Goal: Task Accomplishment & Management: Use online tool/utility

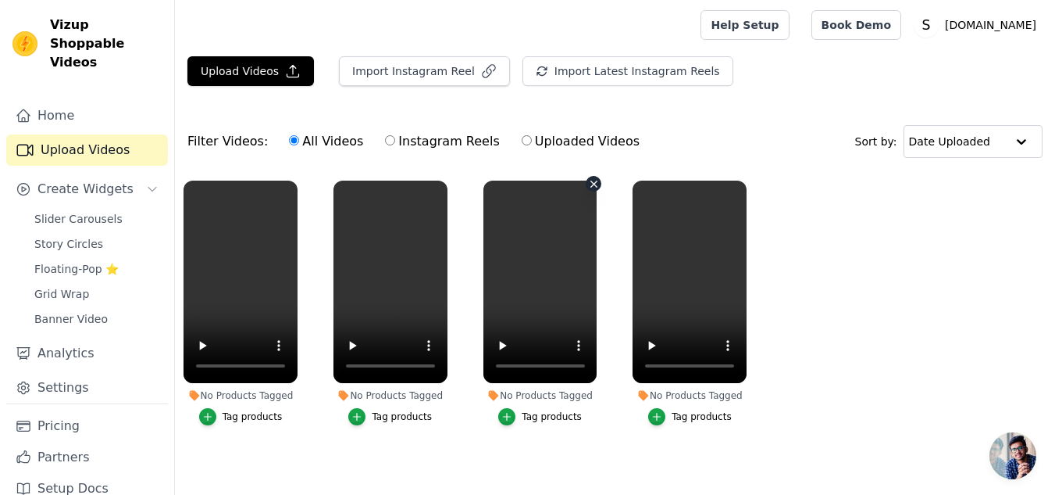
scroll to position [16, 0]
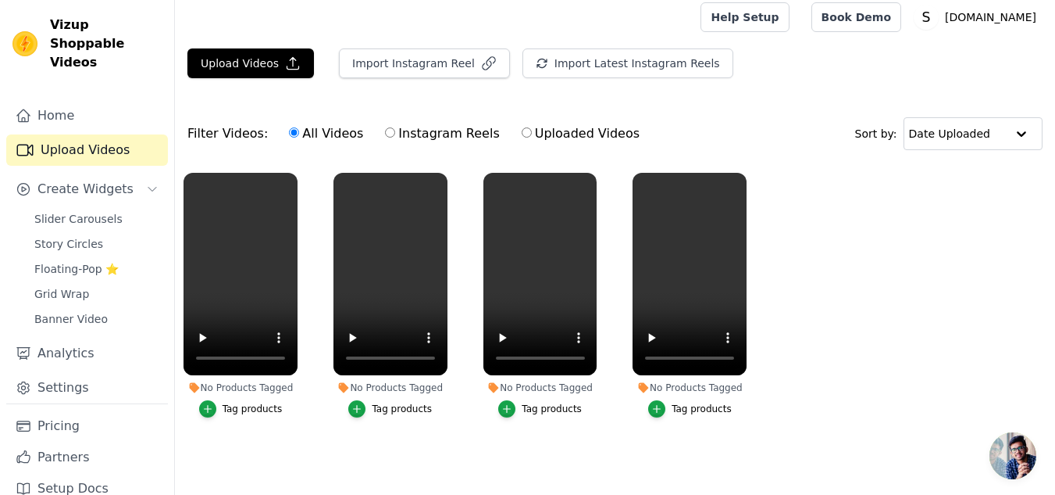
click at [523, 402] on button "Tag products" at bounding box center [540, 408] width 84 height 17
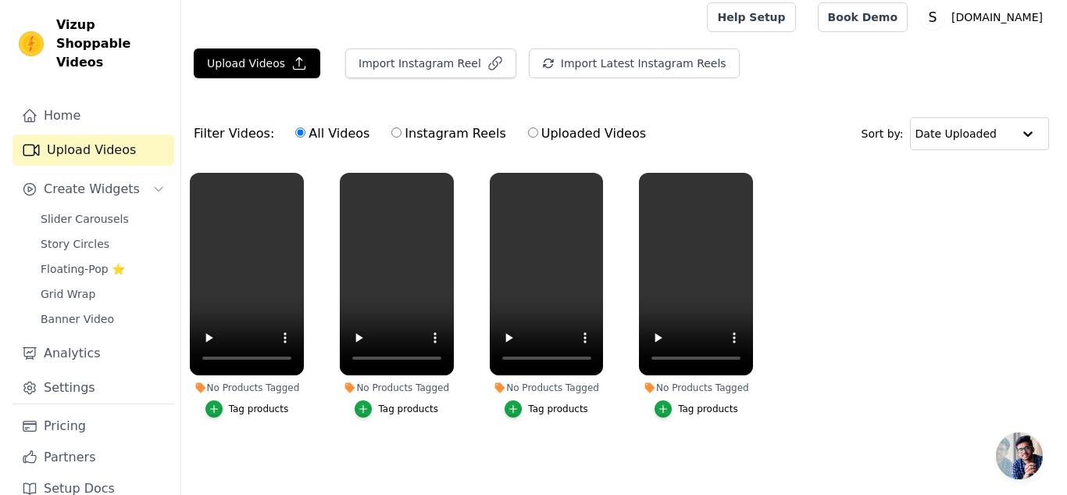
scroll to position [0, 0]
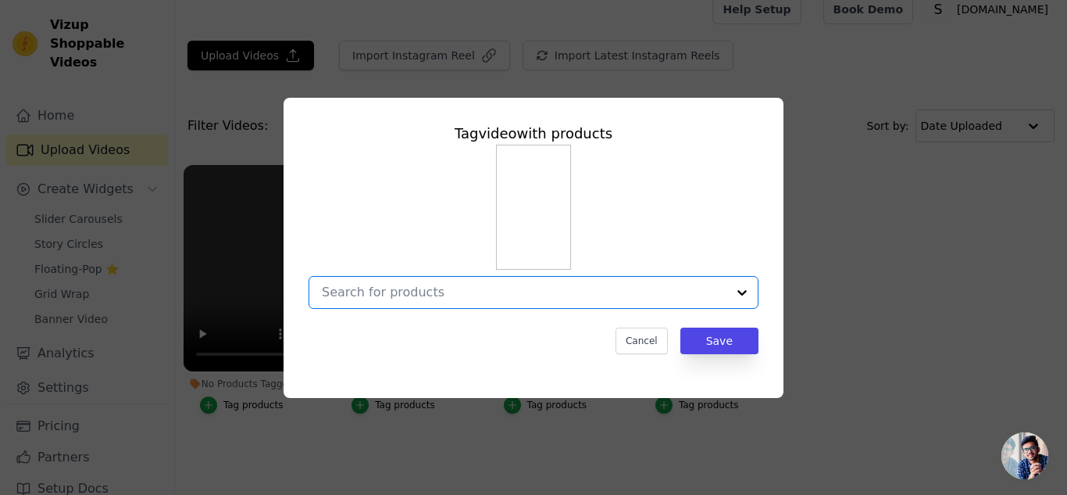
click at [528, 294] on input "No Products Tagged Tag video with products Option undefined, selected. Select i…" at bounding box center [524, 291] width 405 height 15
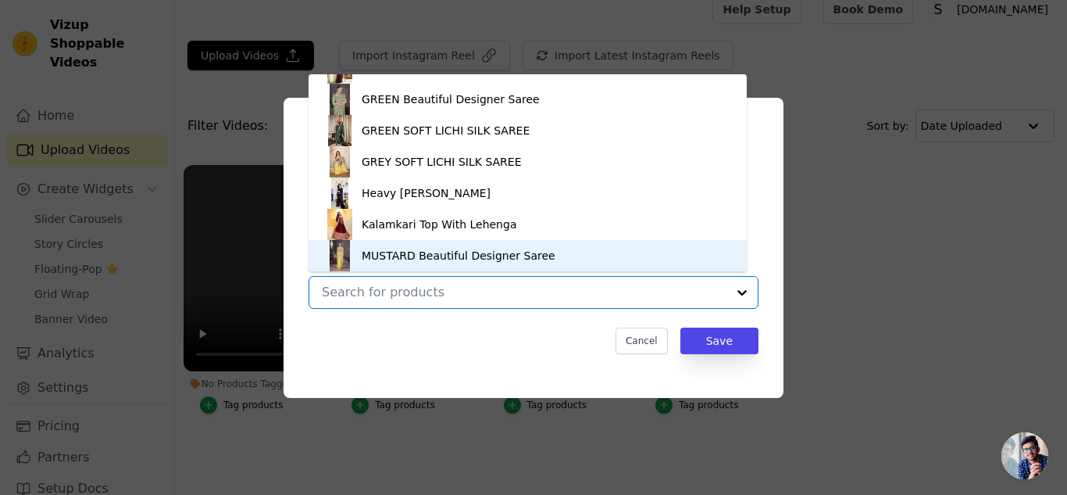
scroll to position [256, 0]
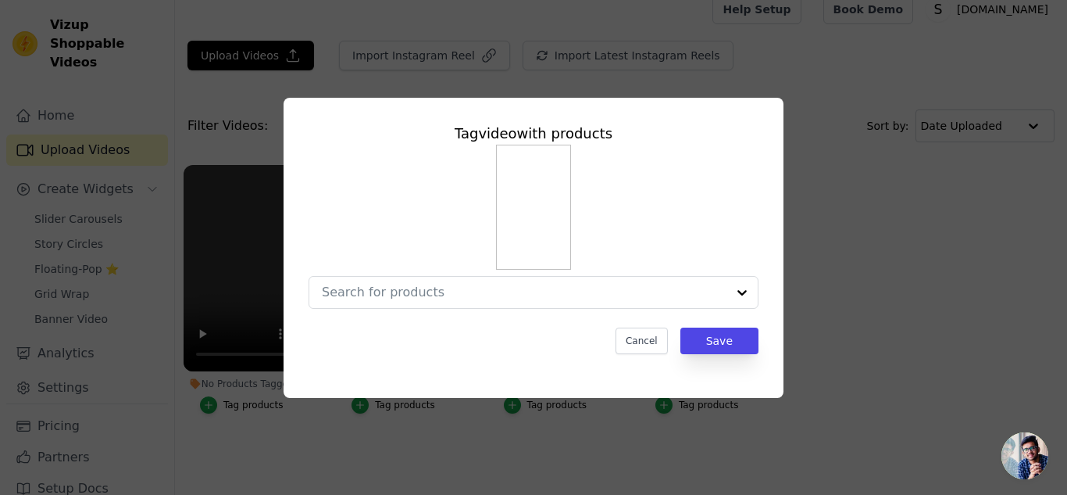
click at [817, 227] on div "Tag video with products Cancel Save" at bounding box center [533, 248] width 1017 height 350
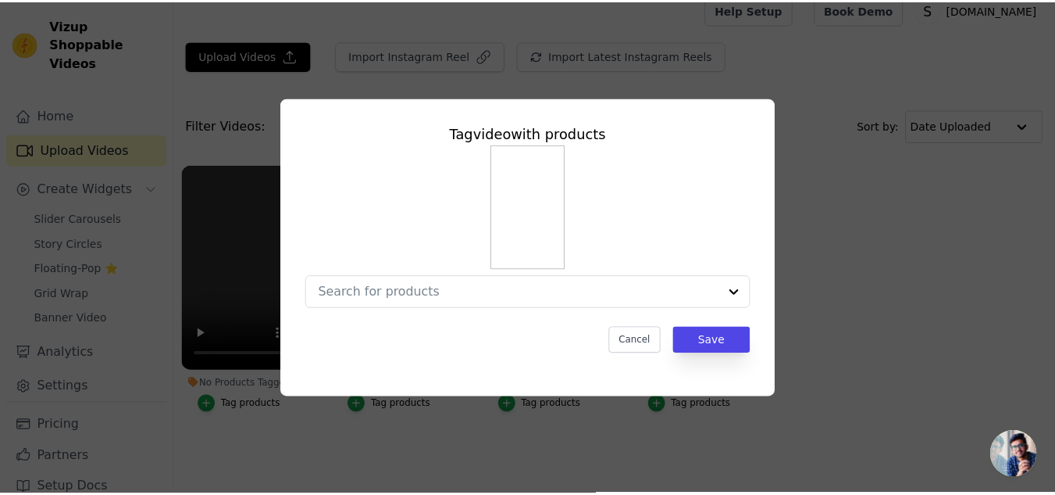
scroll to position [16, 0]
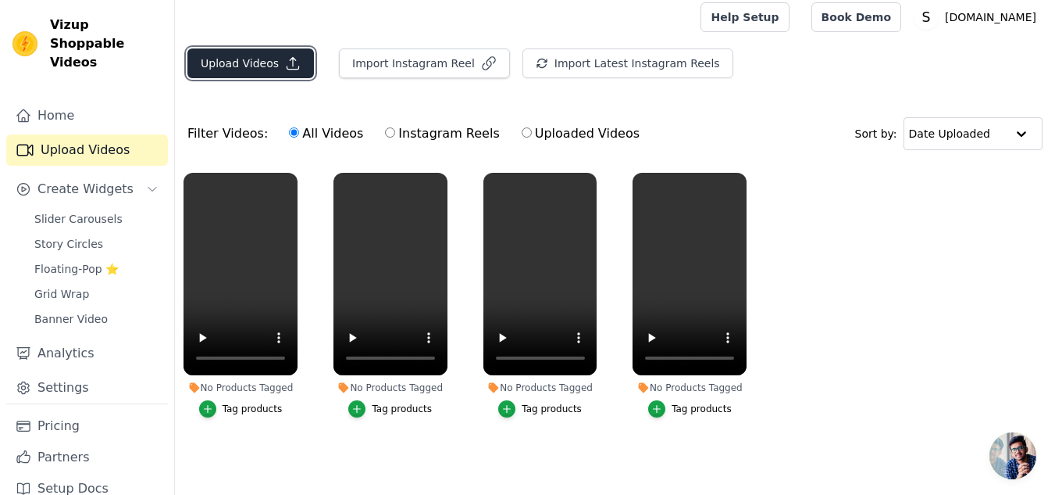
click at [261, 69] on button "Upload Videos" at bounding box center [250, 63] width 127 height 30
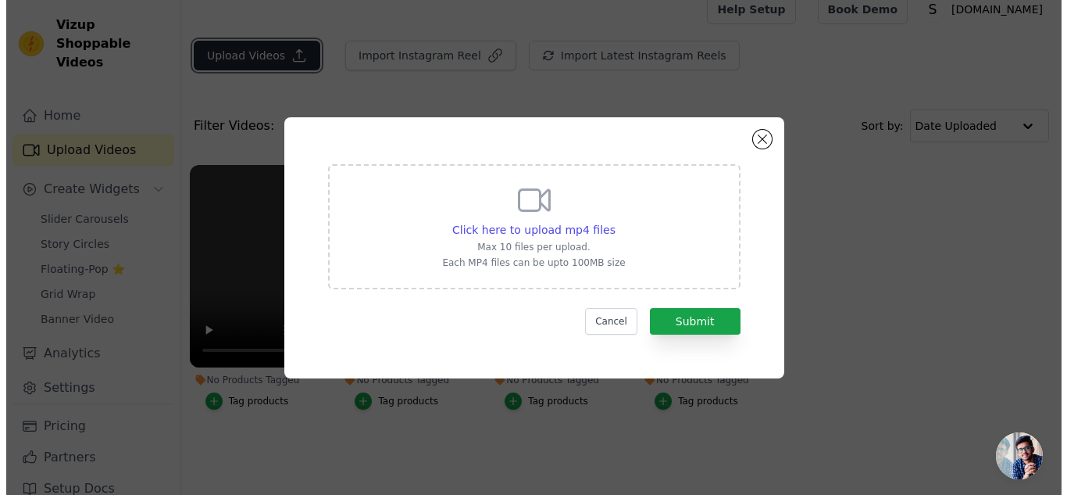
scroll to position [0, 0]
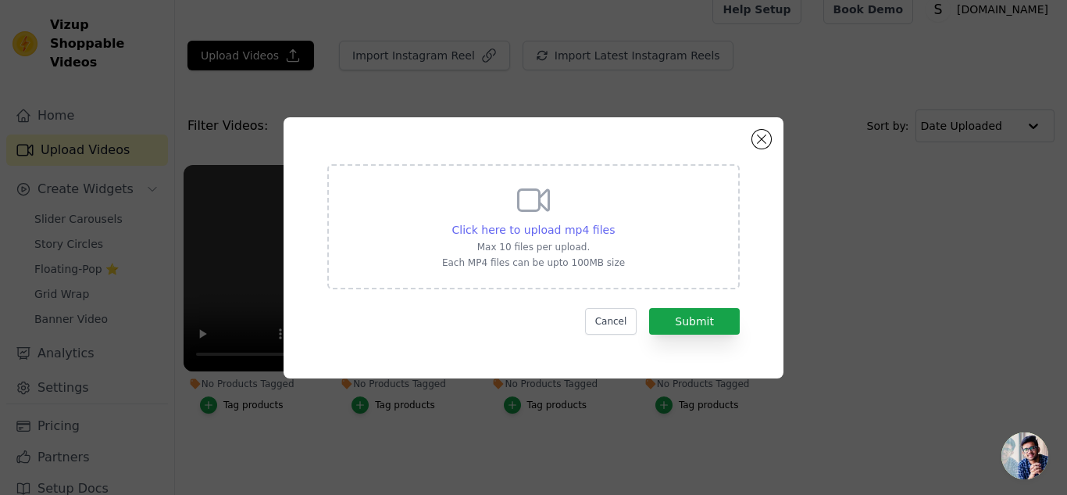
click at [566, 225] on span "Click here to upload mp4 files" at bounding box center [533, 229] width 163 height 12
click at [614, 222] on input "Click here to upload mp4 files Max 10 files per upload. Each MP4 files can be u…" at bounding box center [614, 221] width 1 height 1
click at [574, 237] on div "Click here to upload mp4 files" at bounding box center [533, 230] width 163 height 16
click at [614, 222] on input "Click here to upload mp4 files Max 10 files per upload. Each MP4 files can be u…" at bounding box center [614, 221] width 1 height 1
type input "C:\fakepath\KD 565 2499rs.mp4"
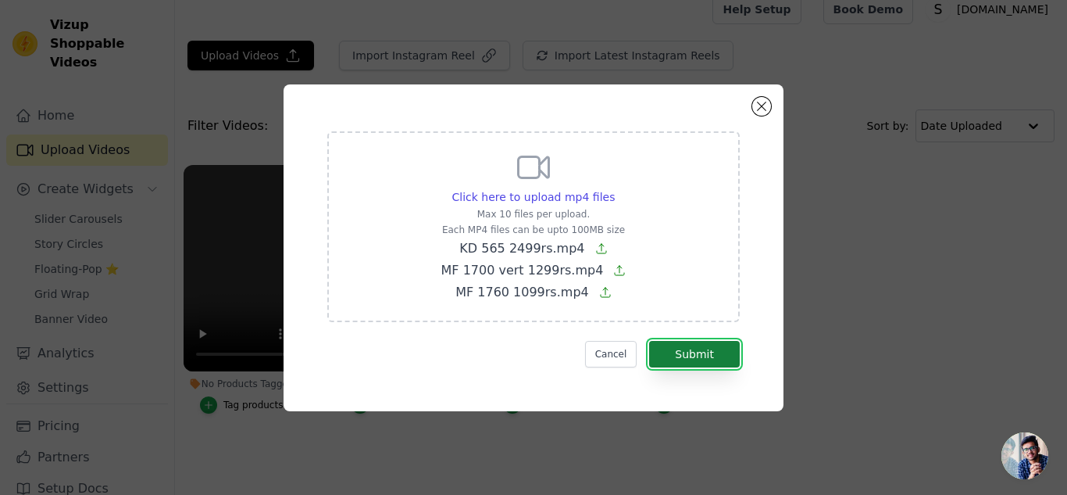
click at [728, 361] on button "Submit" at bounding box center [694, 354] width 91 height 27
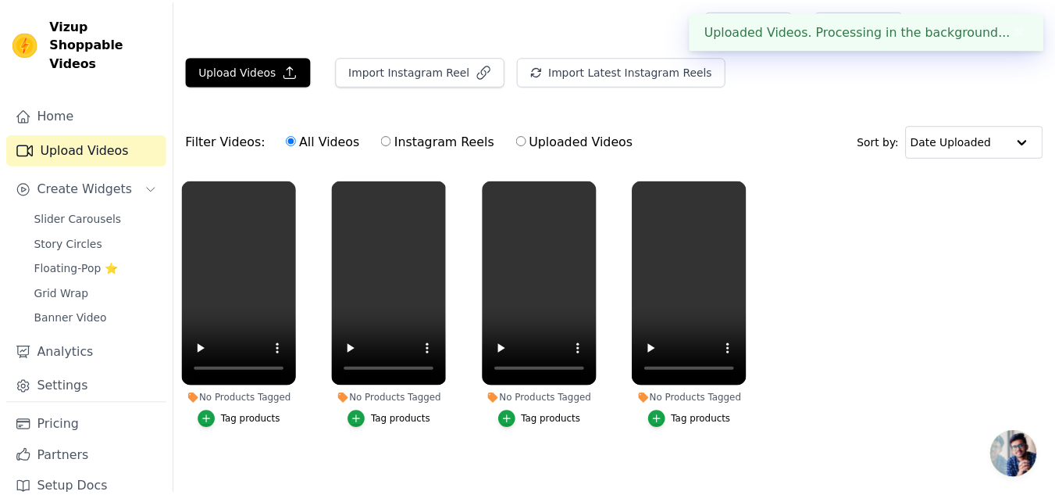
scroll to position [16, 0]
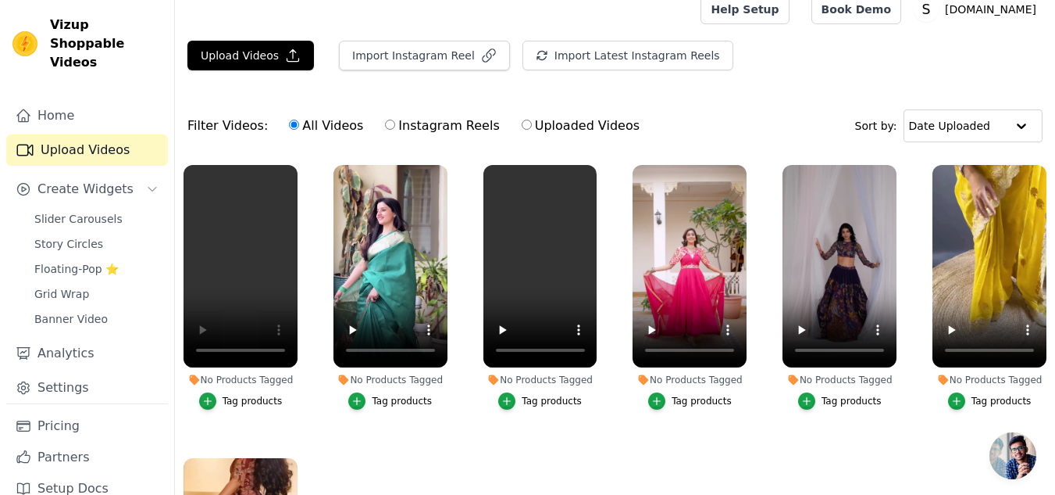
click at [529, 395] on div "Tag products" at bounding box center [552, 401] width 60 height 12
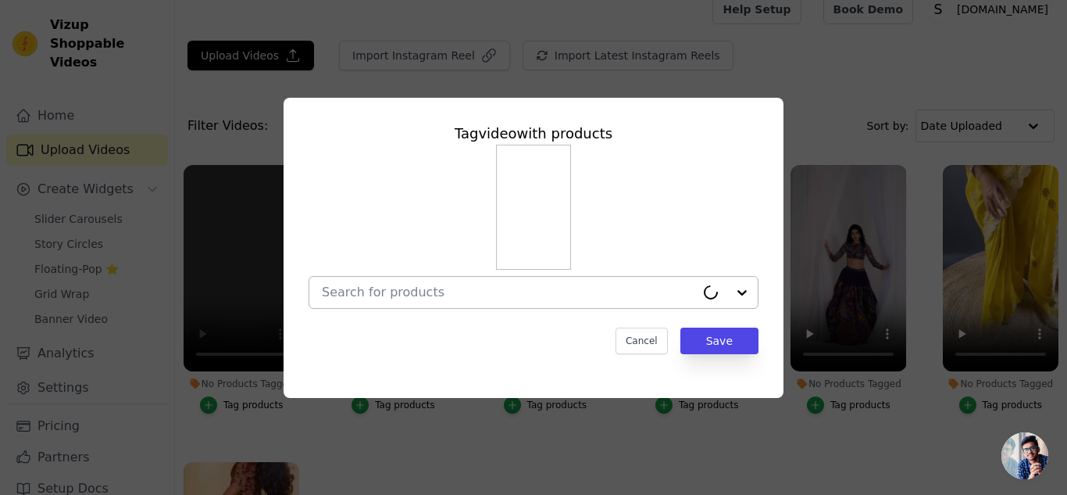
click at [481, 300] on div at bounding box center [508, 292] width 373 height 31
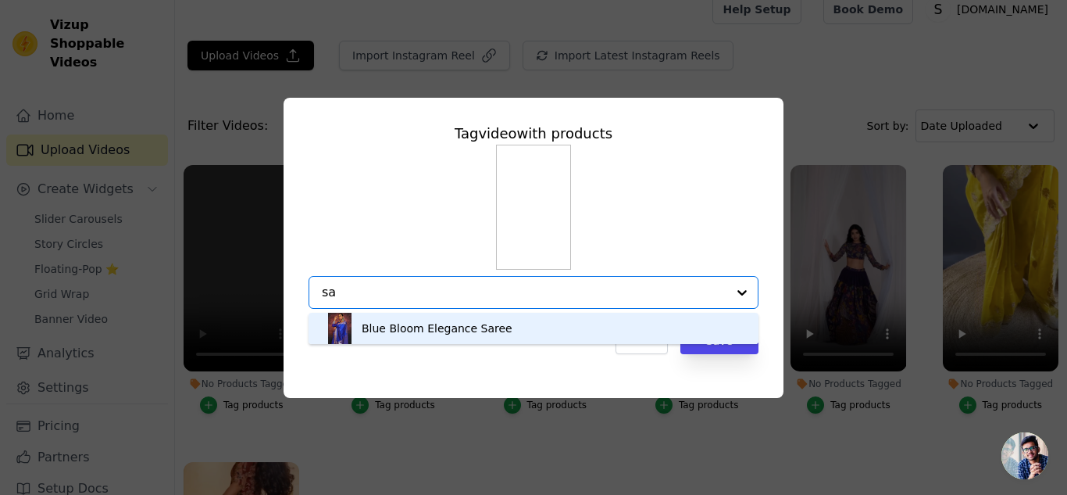
type input "s"
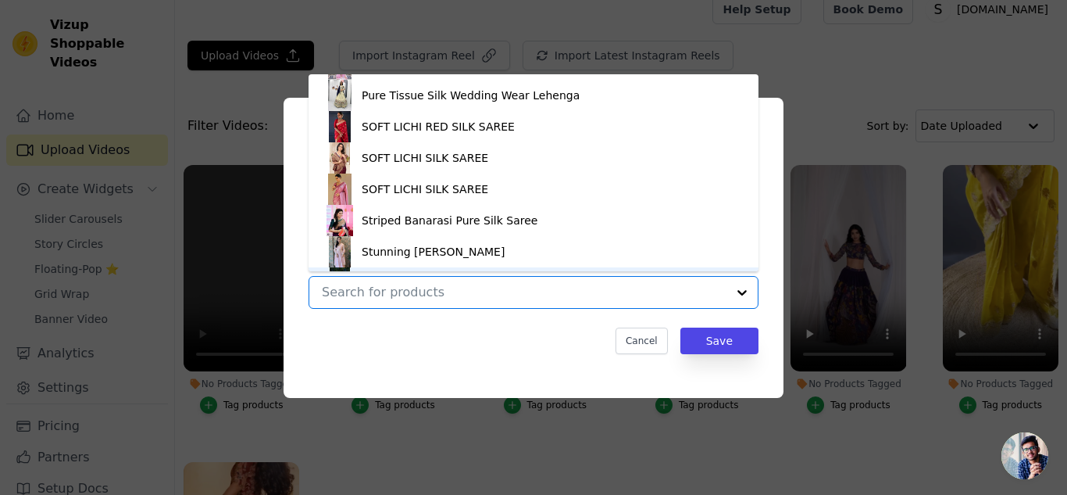
scroll to position [469, 0]
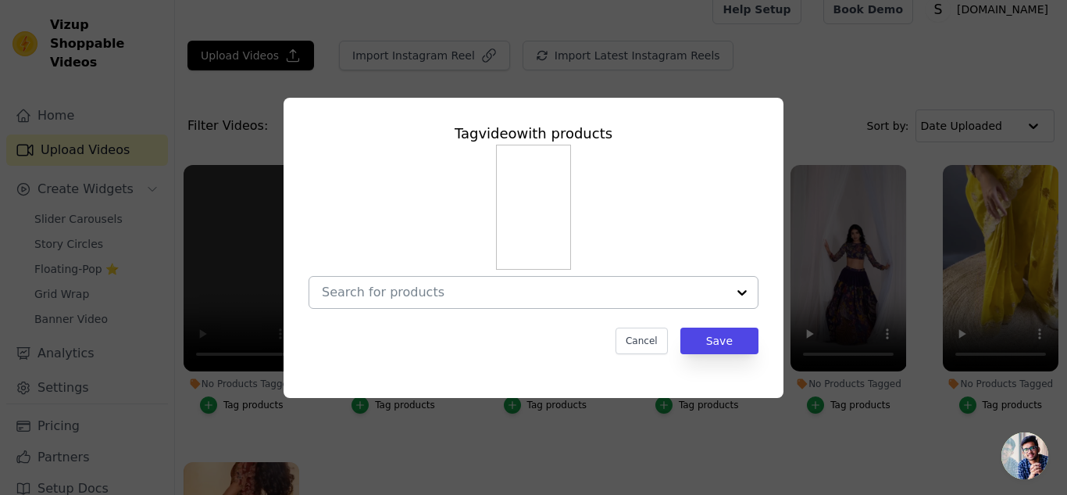
click at [400, 284] on input "No Products Tagged Tag video with products Cancel Save Tag products" at bounding box center [524, 291] width 405 height 15
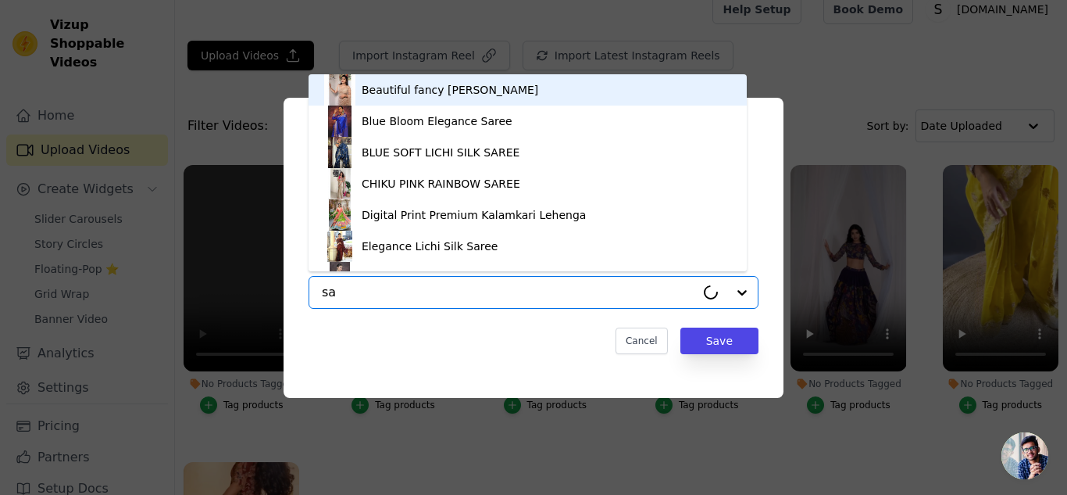
type input "saa"
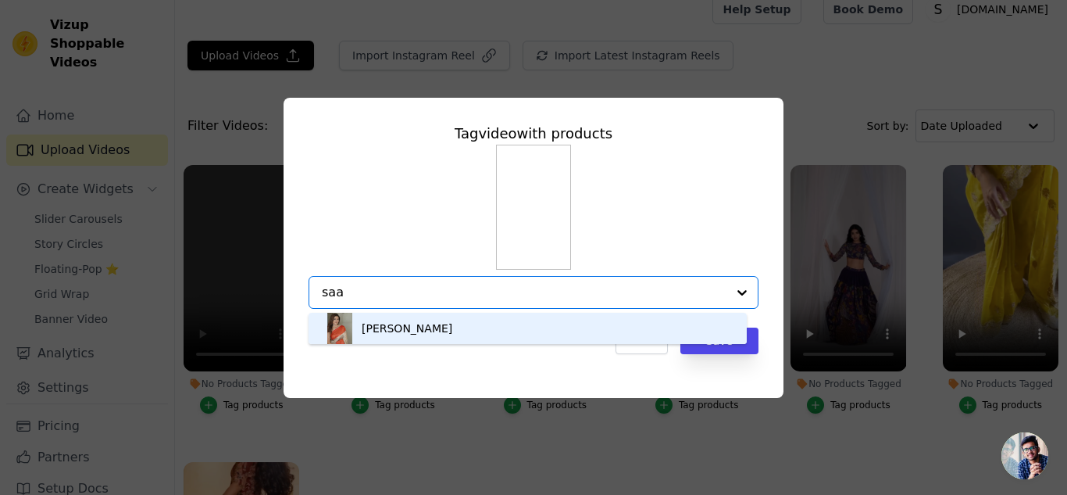
click at [442, 334] on div "[PERSON_NAME]" at bounding box center [407, 328] width 91 height 16
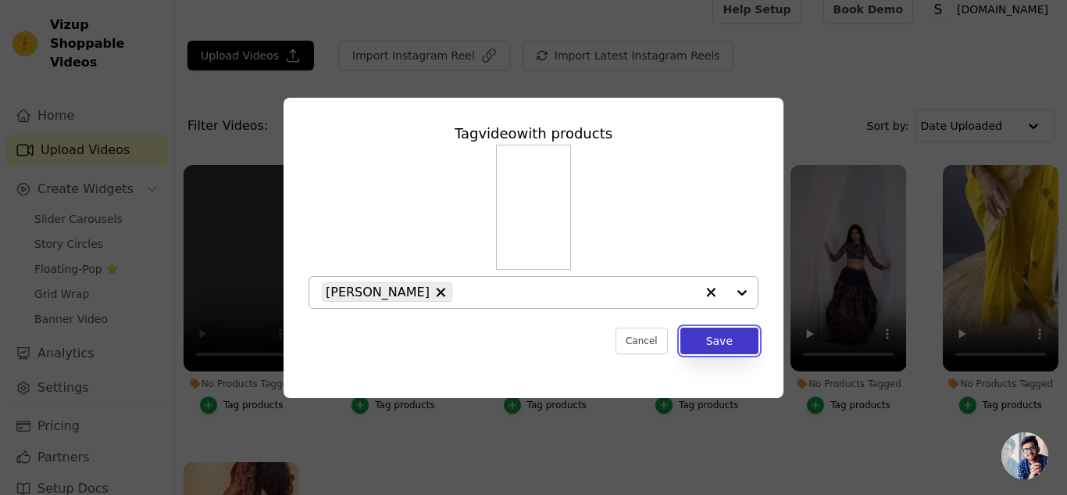
click at [723, 340] on button "Save" at bounding box center [719, 340] width 78 height 27
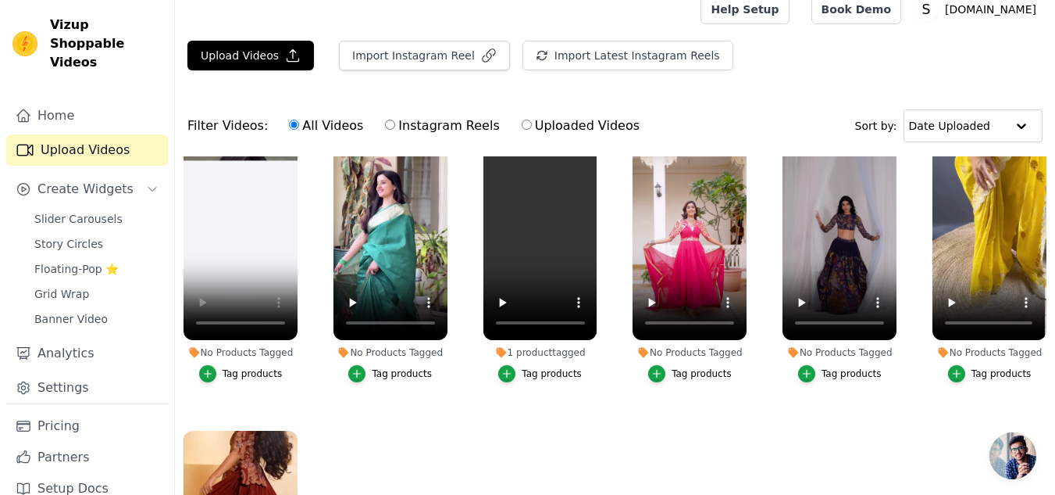
scroll to position [0, 0]
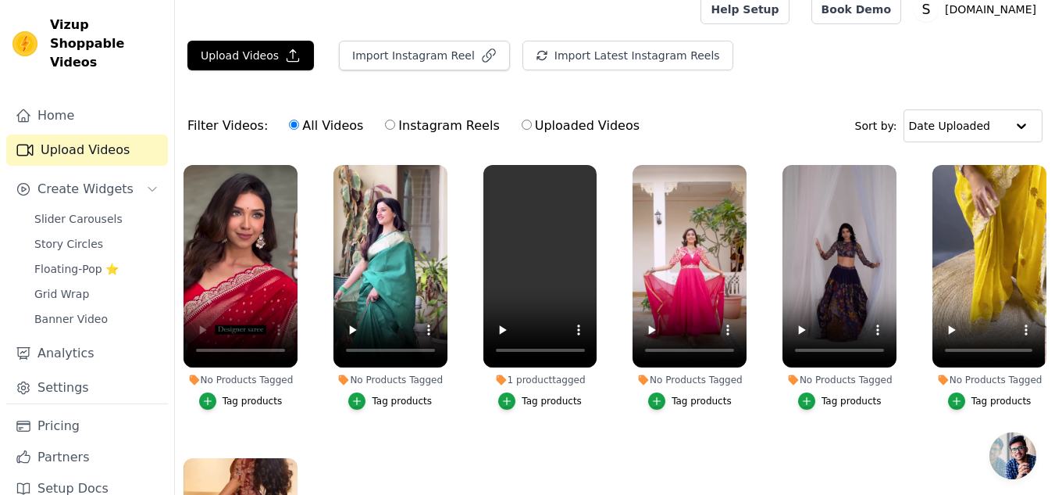
click at [536, 377] on div "1 product tagged" at bounding box center [541, 379] width 114 height 12
click at [353, 396] on icon "button" at bounding box center [357, 400] width 11 height 11
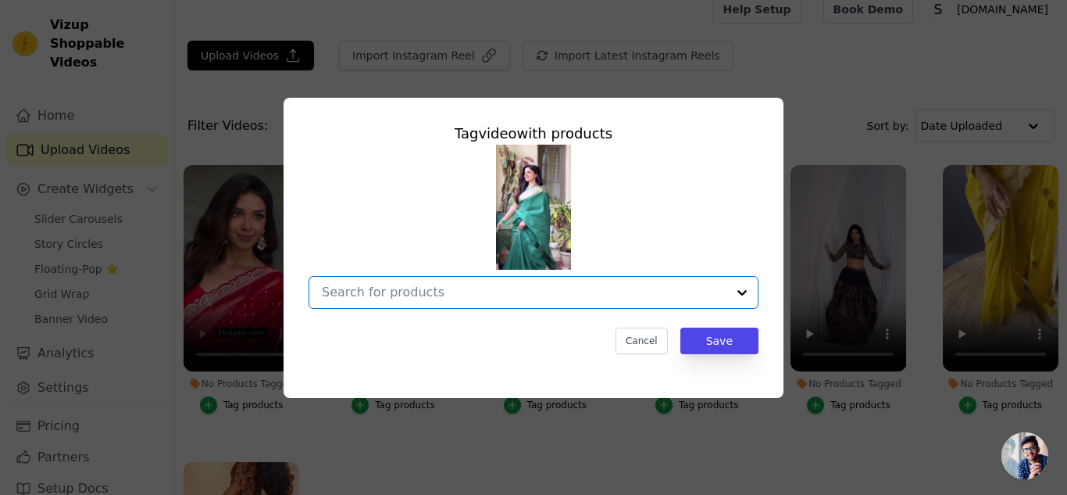
click at [426, 299] on input "No Products Tagged Tag video with products Option undefined, selected. Select i…" at bounding box center [524, 291] width 405 height 15
click at [405, 291] on input "No Products Tagged Tag video with products Option undefined, selected. Select i…" at bounding box center [524, 291] width 405 height 15
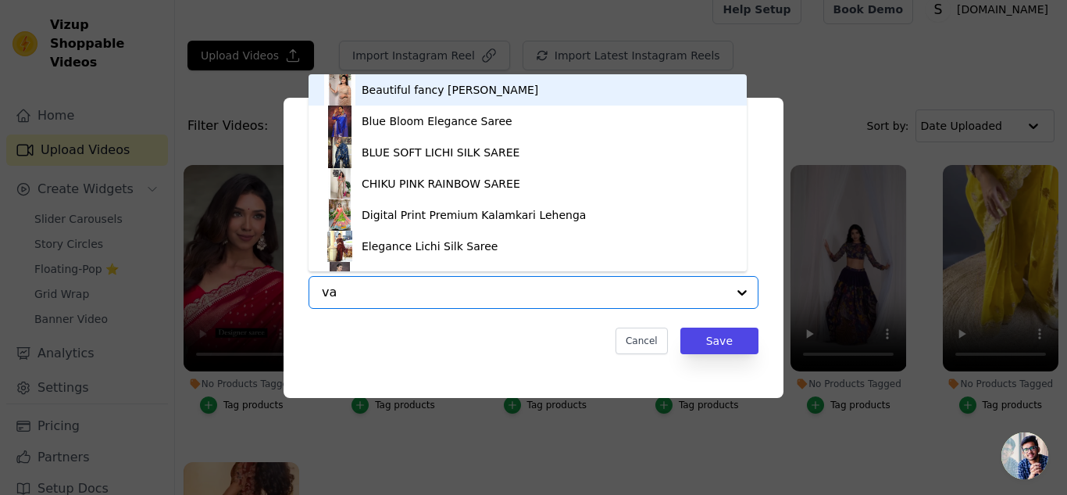
type input "var"
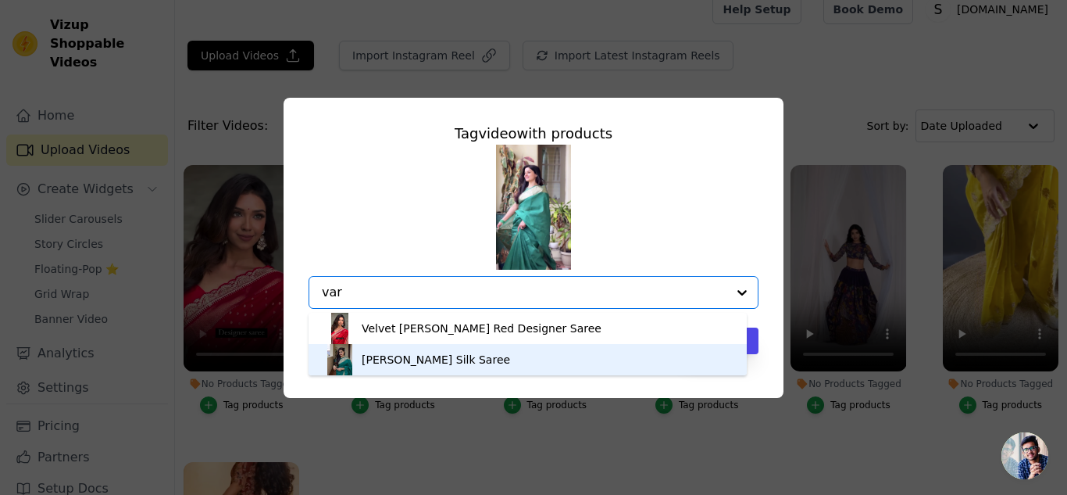
click at [405, 367] on div "[PERSON_NAME] Silk Saree" at bounding box center [527, 359] width 407 height 31
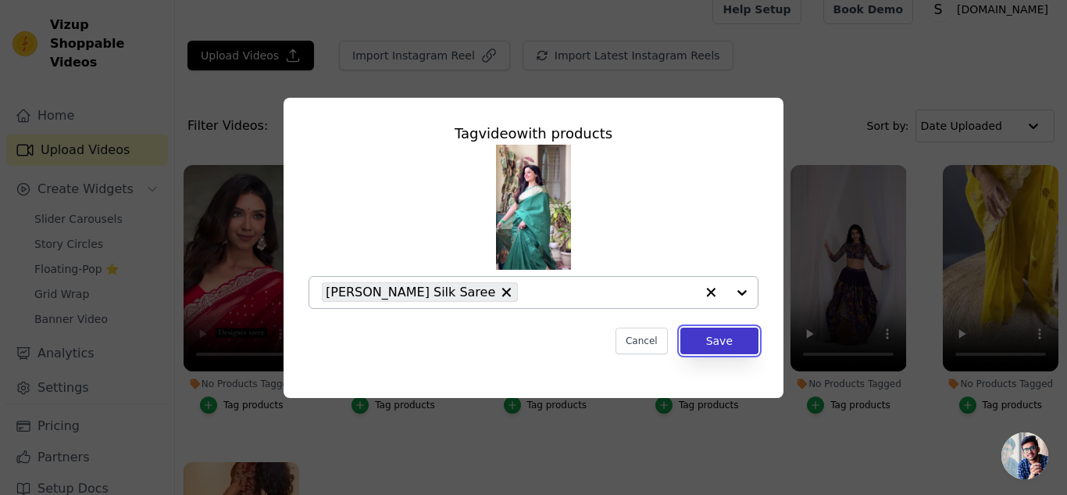
click at [723, 350] on button "Save" at bounding box center [719, 340] width 78 height 27
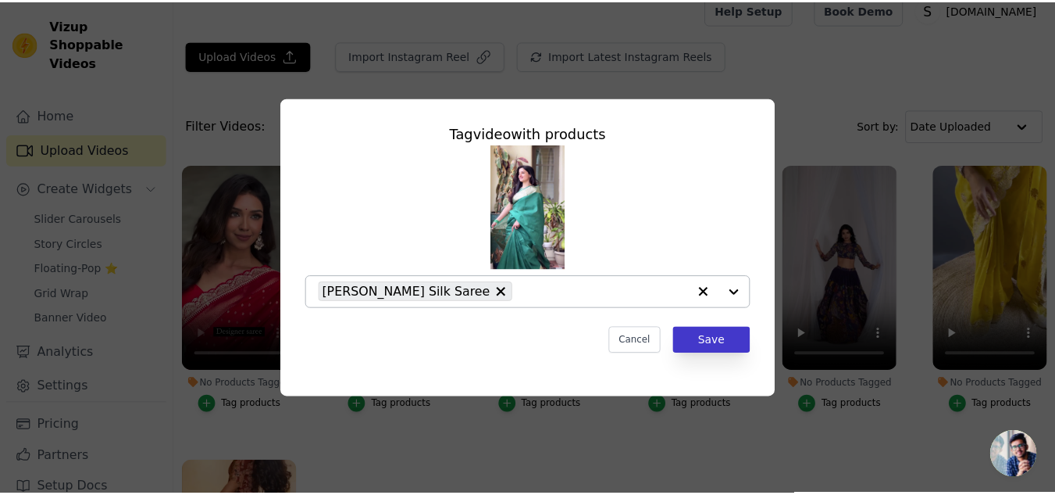
scroll to position [16, 0]
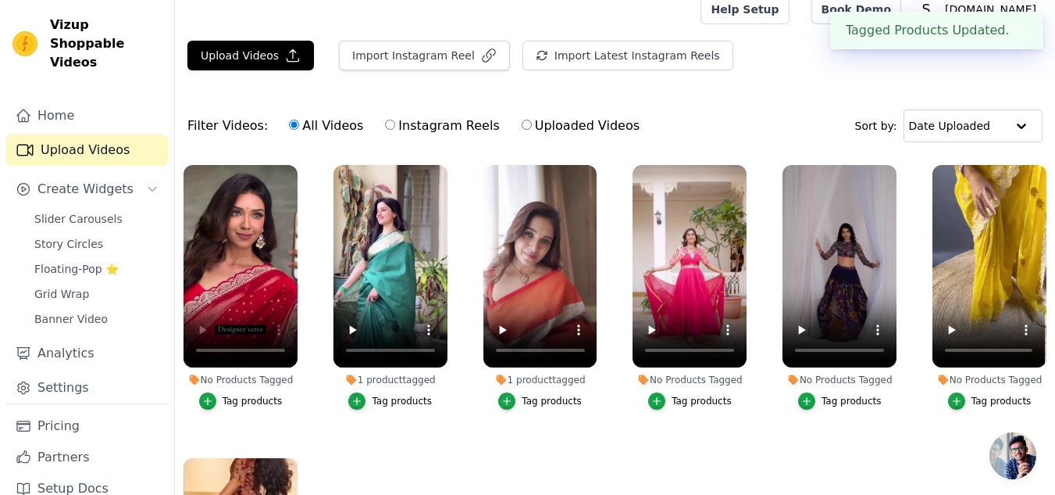
click at [246, 398] on div "Tag products" at bounding box center [253, 401] width 60 height 12
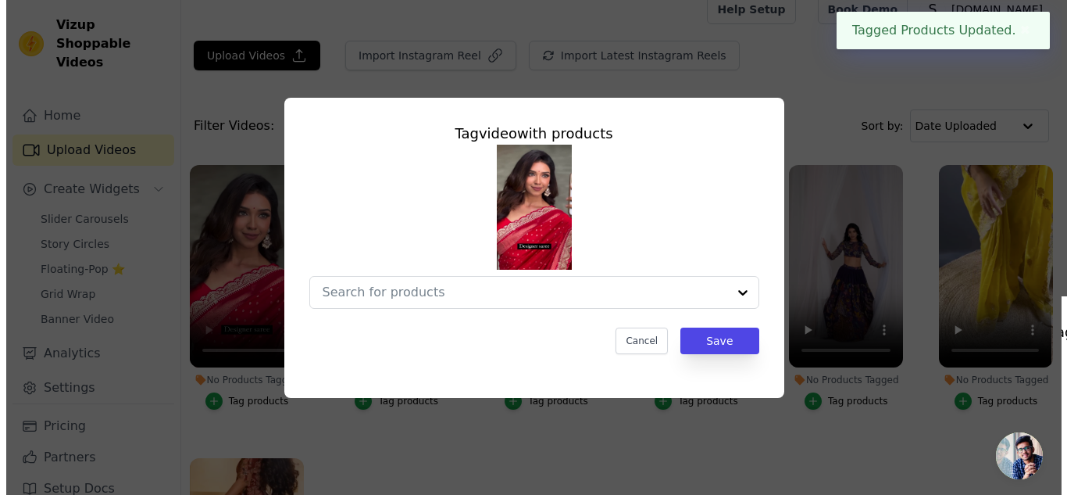
scroll to position [0, 0]
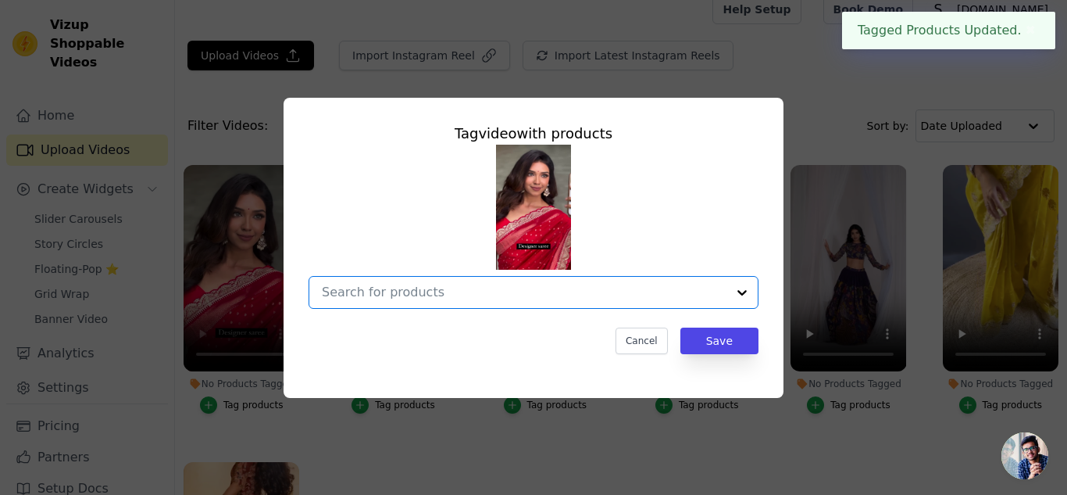
click at [376, 291] on input "No Products Tagged Tag video with products Option undefined, selected. Select i…" at bounding box center [524, 291] width 405 height 15
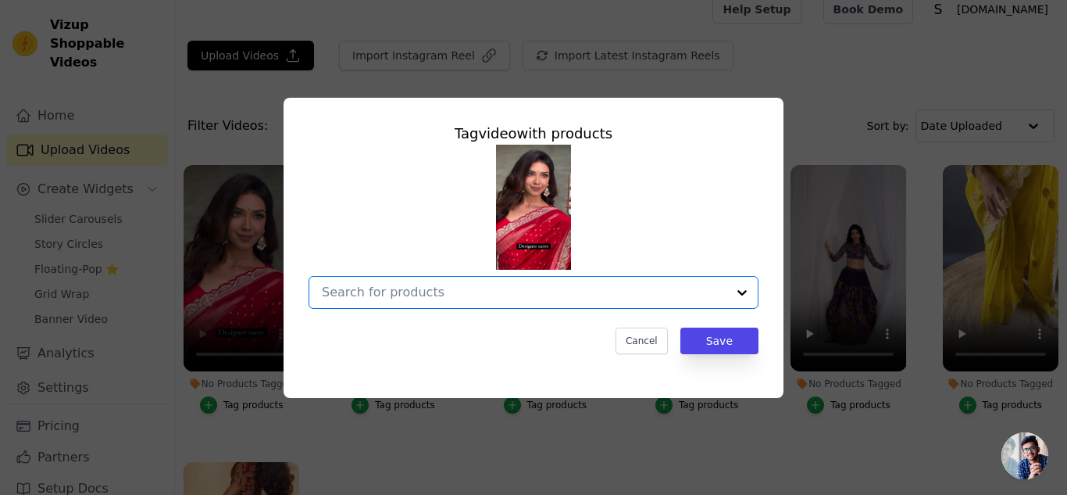
click at [457, 289] on input "No Products Tagged Tag video with products Option undefined, selected. Select i…" at bounding box center [524, 291] width 405 height 15
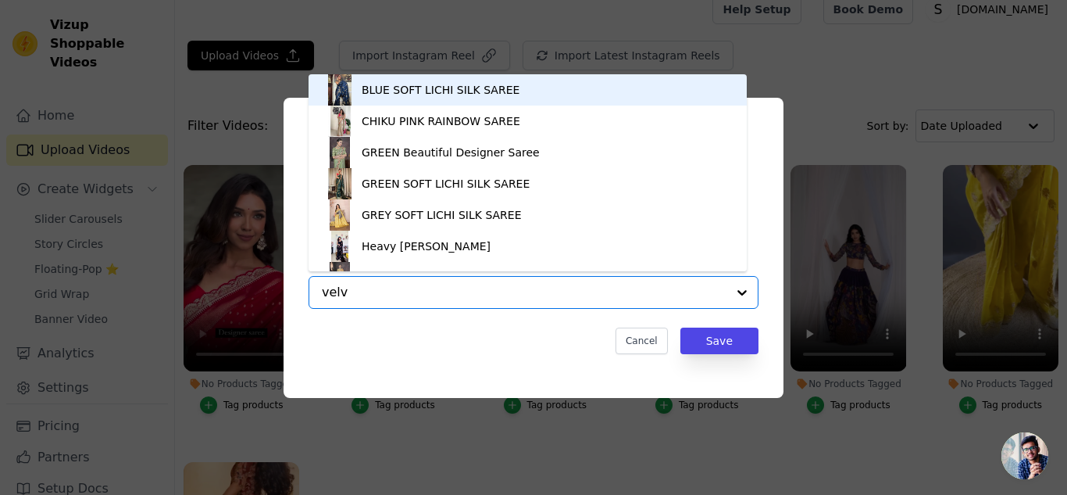
type input "velve"
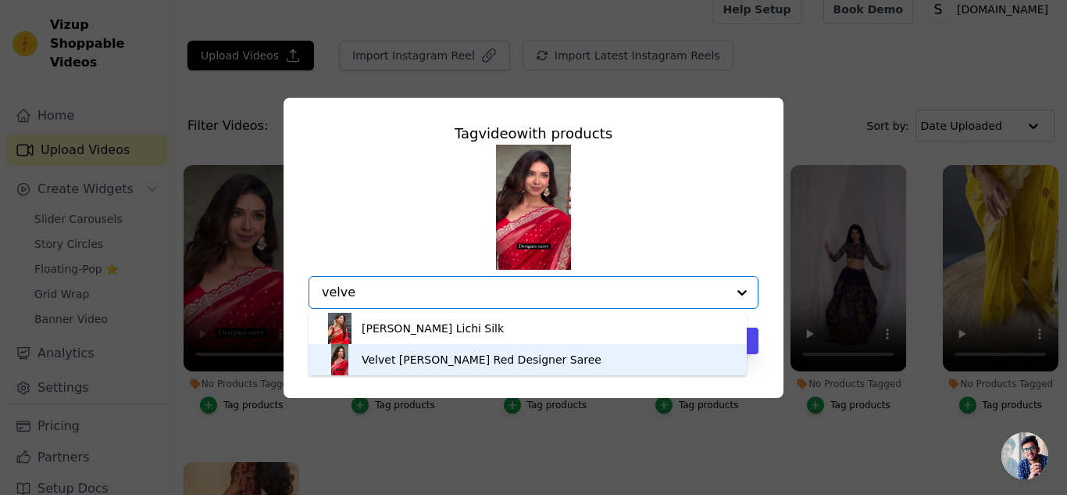
click at [419, 360] on div "Velvet [PERSON_NAME] Red Designer Saree" at bounding box center [482, 360] width 240 height 16
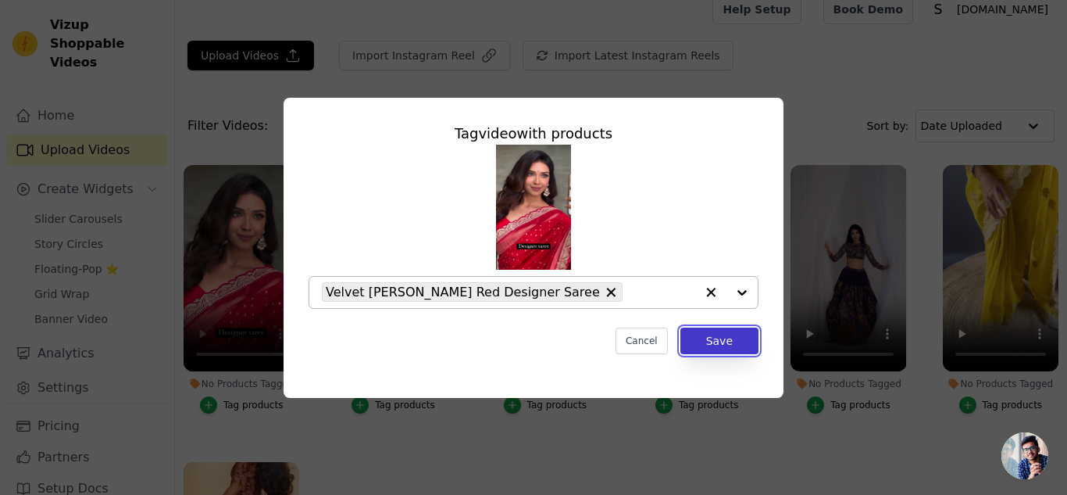
click at [723, 345] on button "Save" at bounding box center [719, 340] width 78 height 27
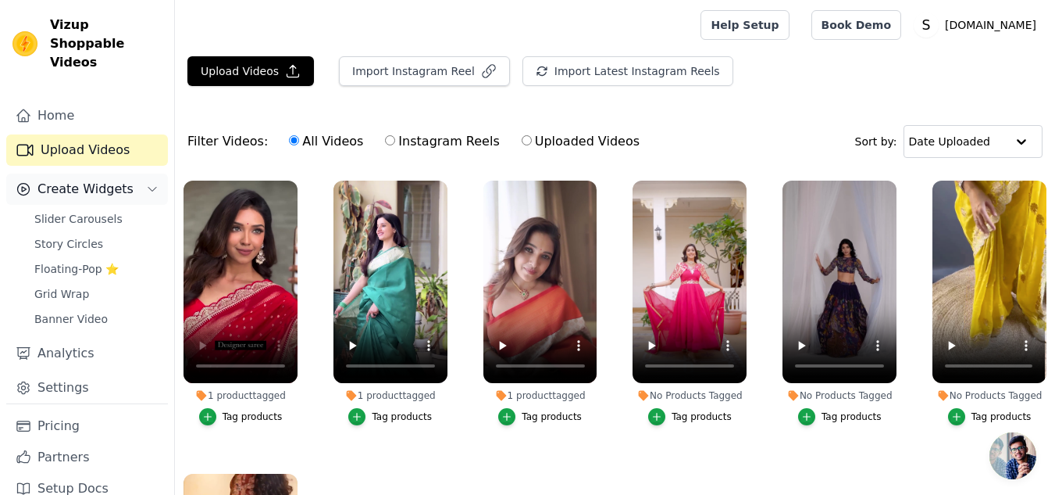
click at [102, 180] on span "Create Widgets" at bounding box center [85, 189] width 96 height 19
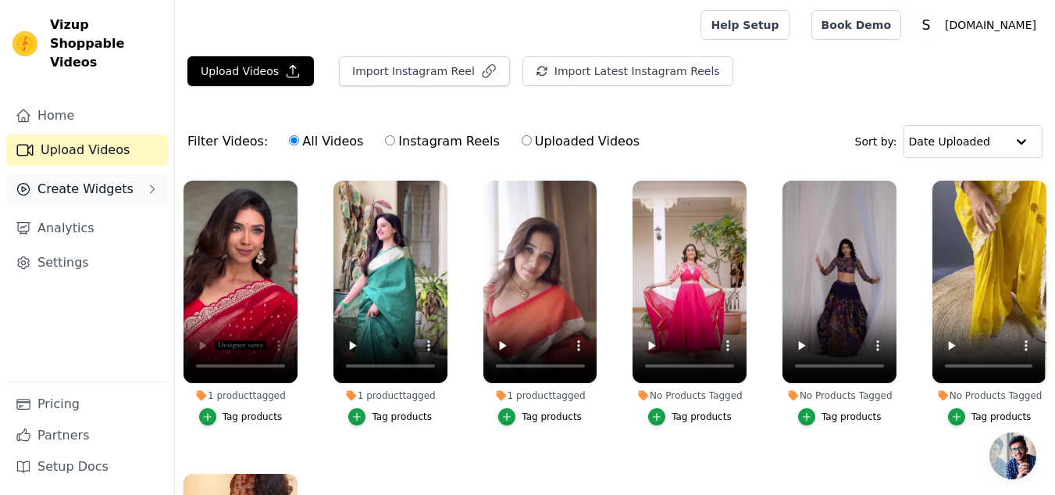
click at [113, 180] on span "Create Widgets" at bounding box center [85, 189] width 96 height 19
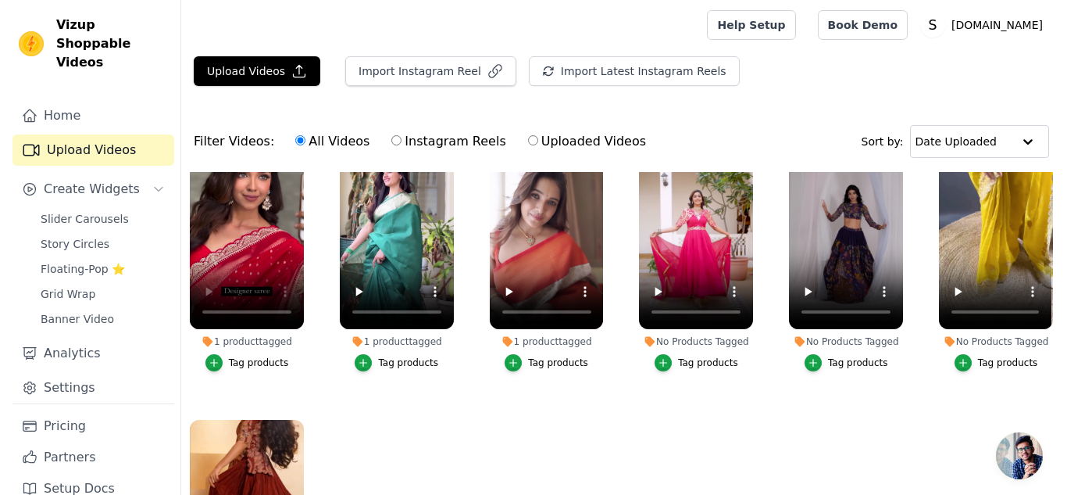
scroll to position [145, 0]
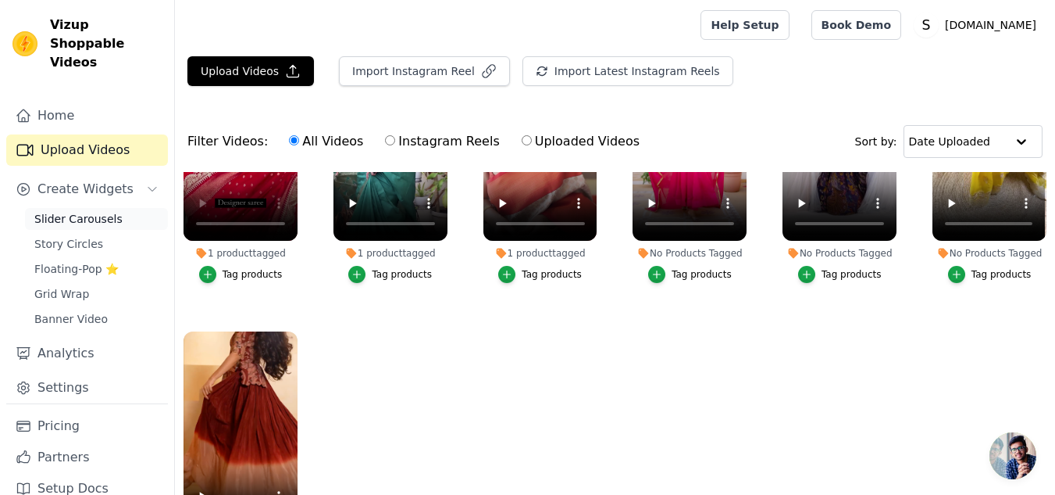
click at [106, 211] on span "Slider Carousels" at bounding box center [78, 219] width 88 height 16
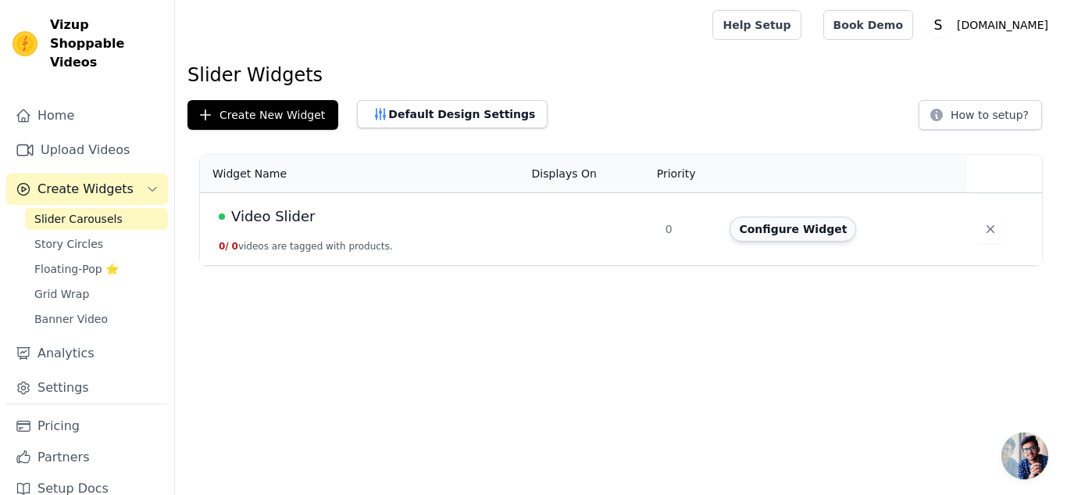
click at [764, 223] on button "Configure Widget" at bounding box center [793, 228] width 127 height 25
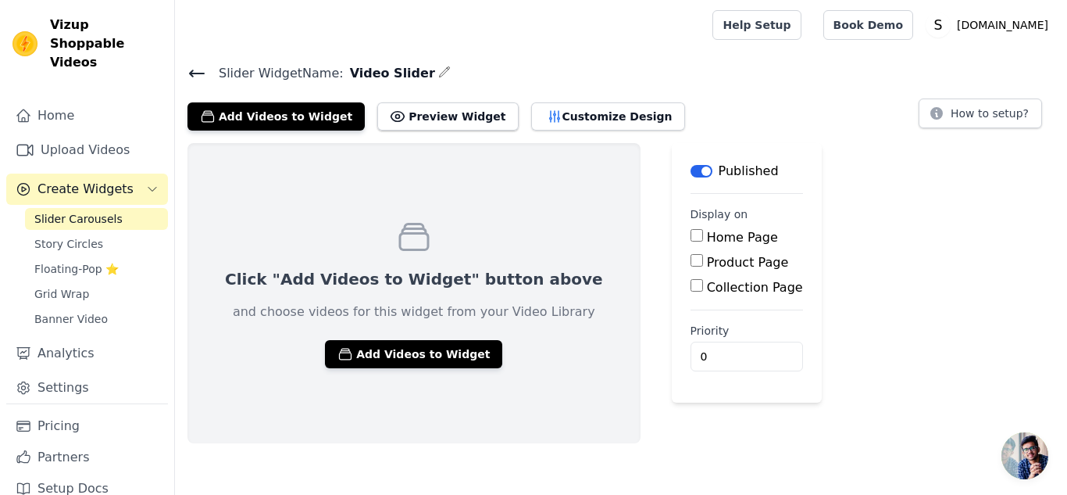
click at [691, 234] on input "Home Page" at bounding box center [697, 235] width 12 height 12
checkbox input "true"
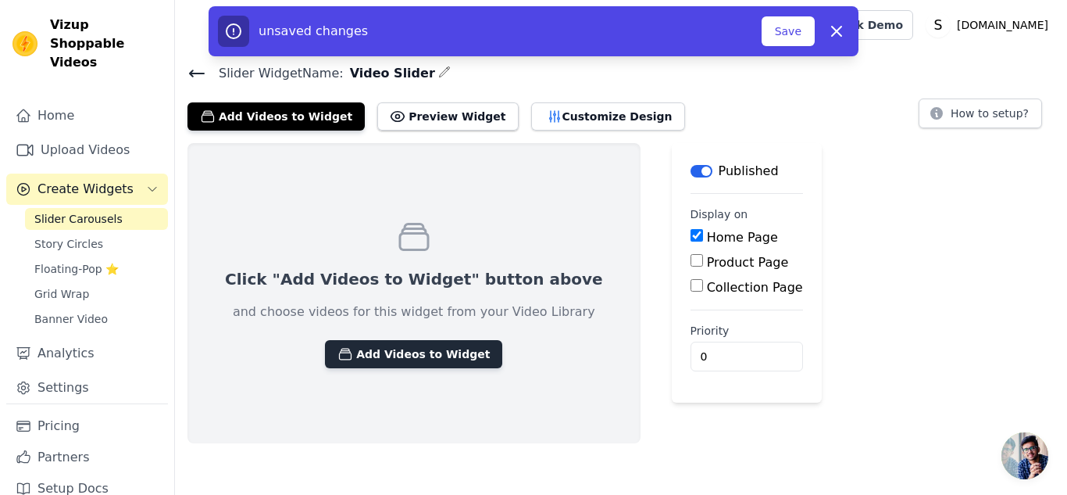
click at [409, 352] on button "Add Videos to Widget" at bounding box center [413, 354] width 177 height 28
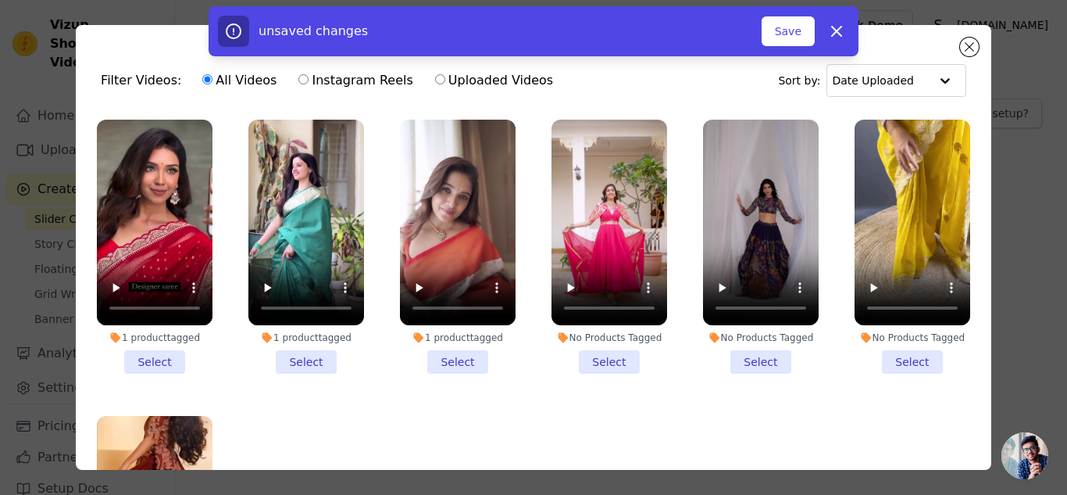
click at [147, 359] on li "1 product tagged Select" at bounding box center [155, 247] width 116 height 254
click at [0, 0] on input "1 product tagged Select" at bounding box center [0, 0] width 0 height 0
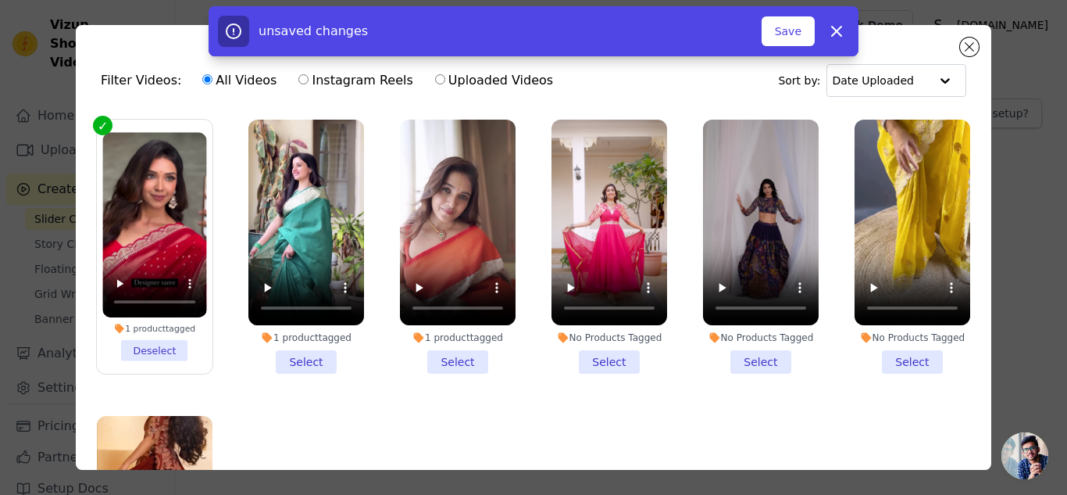
click at [307, 359] on li "1 product tagged Select" at bounding box center [306, 247] width 116 height 254
click at [0, 0] on input "1 product tagged Select" at bounding box center [0, 0] width 0 height 0
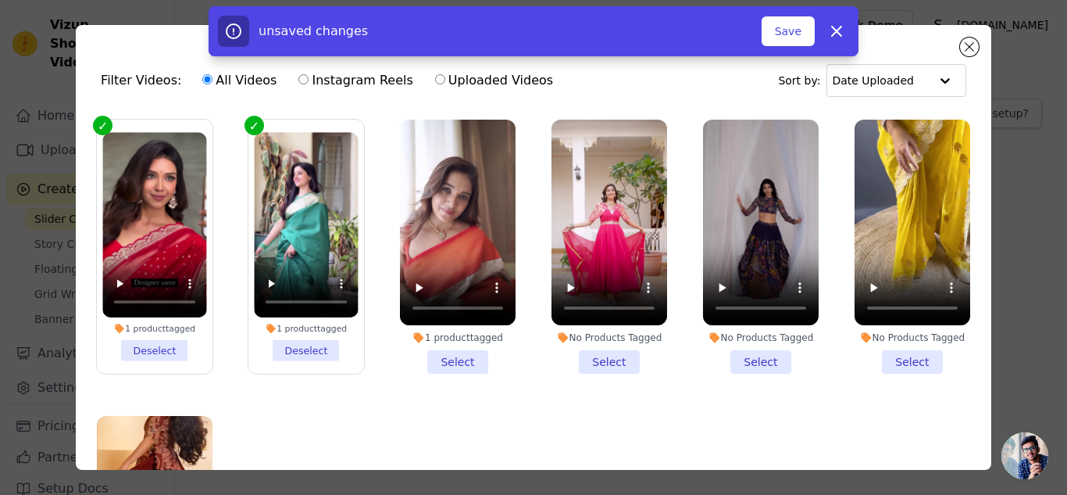
click at [437, 357] on li "1 product tagged Select" at bounding box center [458, 247] width 116 height 254
click at [0, 0] on input "1 product tagged Select" at bounding box center [0, 0] width 0 height 0
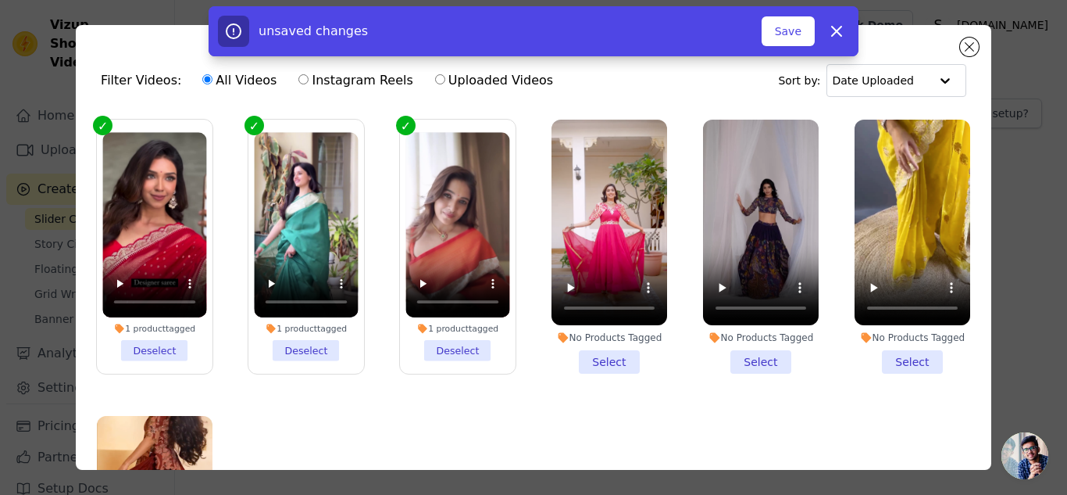
click at [592, 355] on li "No Products Tagged Select" at bounding box center [610, 247] width 116 height 254
click at [0, 0] on input "No Products Tagged Select" at bounding box center [0, 0] width 0 height 0
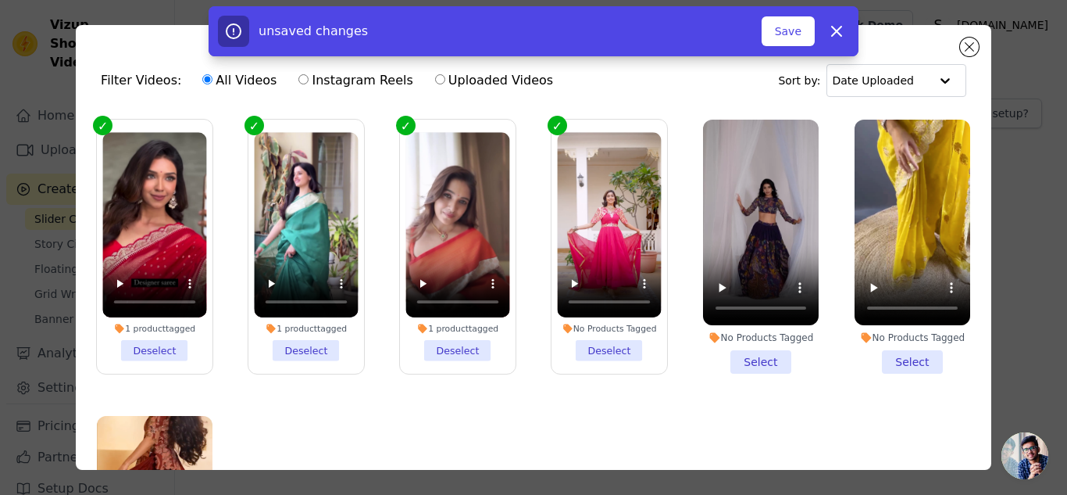
click at [738, 355] on li "No Products Tagged Select" at bounding box center [761, 247] width 116 height 254
click at [0, 0] on input "No Products Tagged Select" at bounding box center [0, 0] width 0 height 0
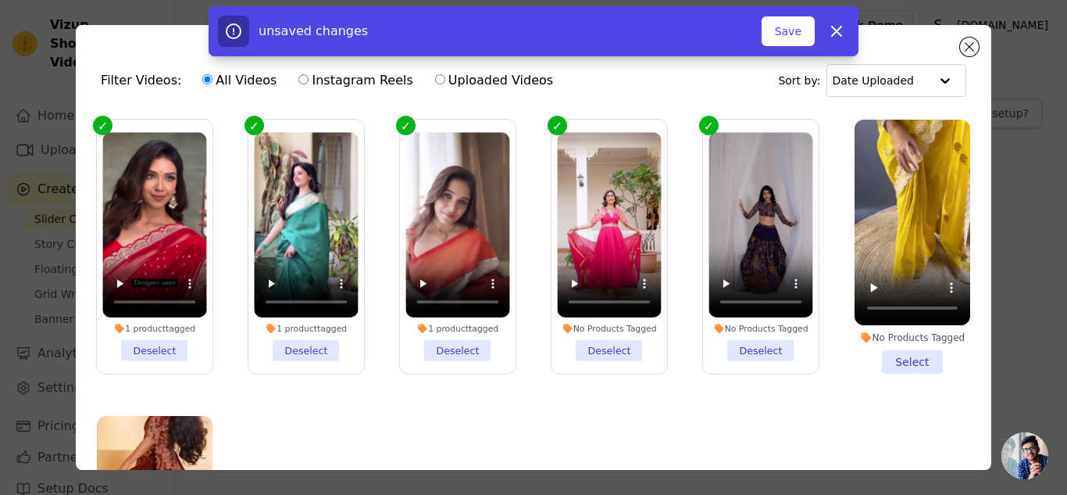
click at [884, 347] on li "No Products Tagged Select" at bounding box center [913, 247] width 116 height 254
click at [0, 0] on input "No Products Tagged Select" at bounding box center [0, 0] width 0 height 0
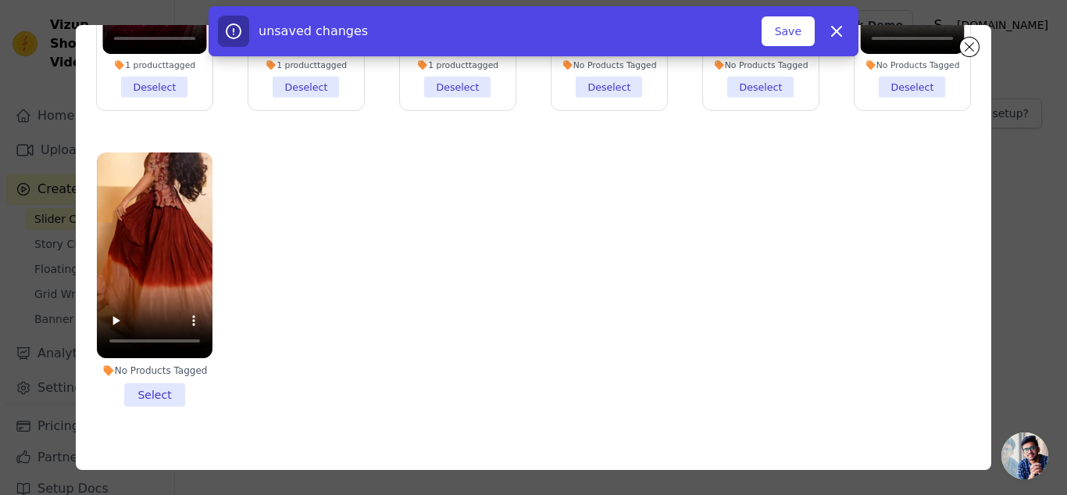
scroll to position [136, 0]
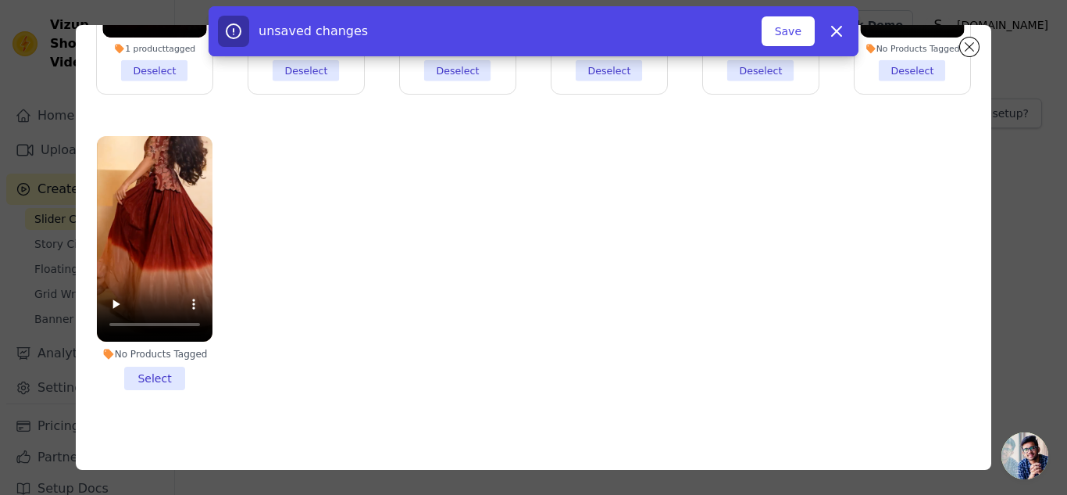
click at [155, 359] on li "No Products Tagged Select" at bounding box center [155, 263] width 116 height 254
click at [0, 0] on input "No Products Tagged Select" at bounding box center [0, 0] width 0 height 0
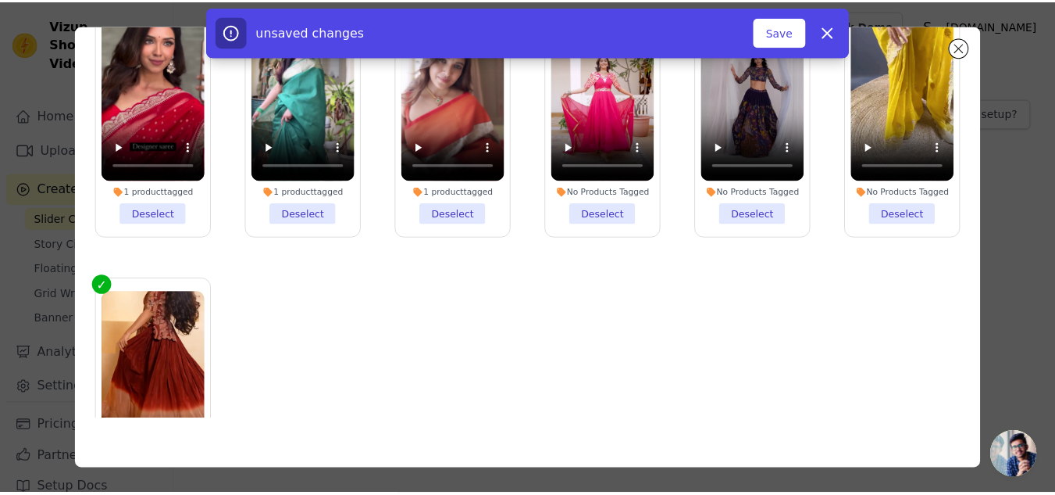
scroll to position [0, 0]
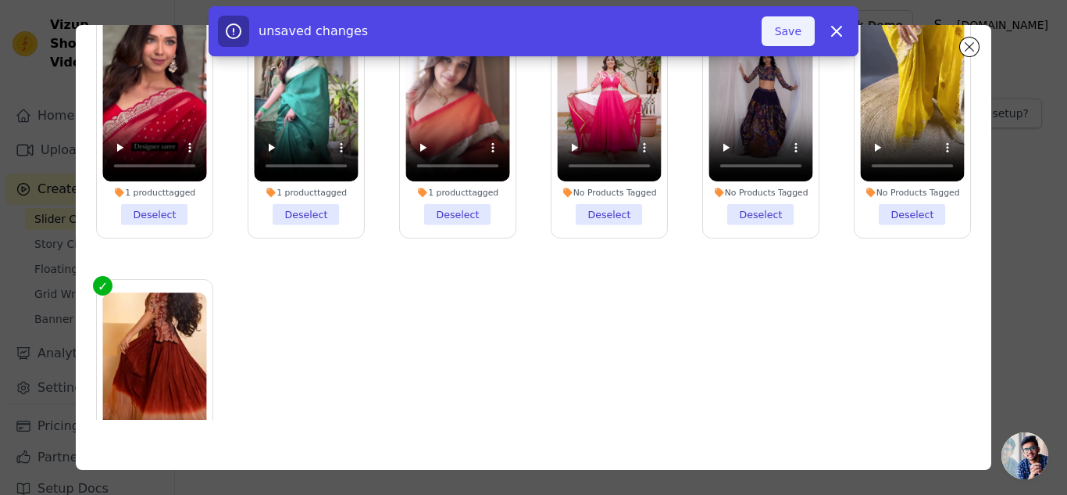
click at [794, 24] on button "Save" at bounding box center [788, 31] width 53 height 30
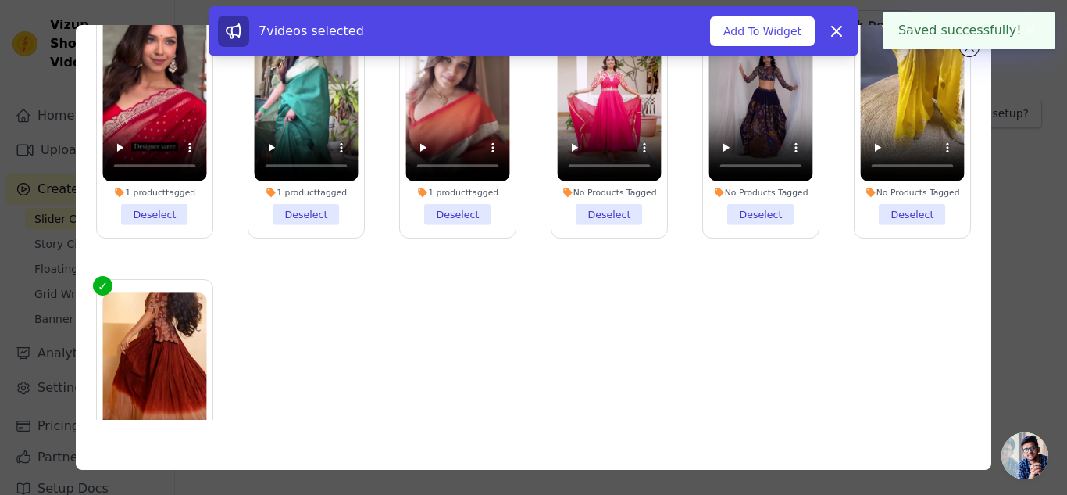
click at [794, 24] on button "Add To Widget" at bounding box center [762, 31] width 105 height 30
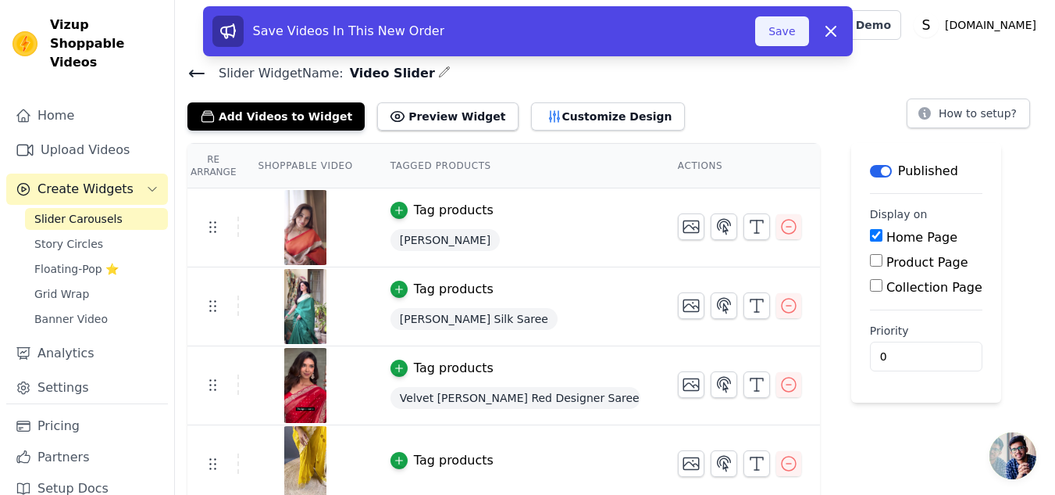
click at [775, 29] on button "Save" at bounding box center [781, 31] width 53 height 30
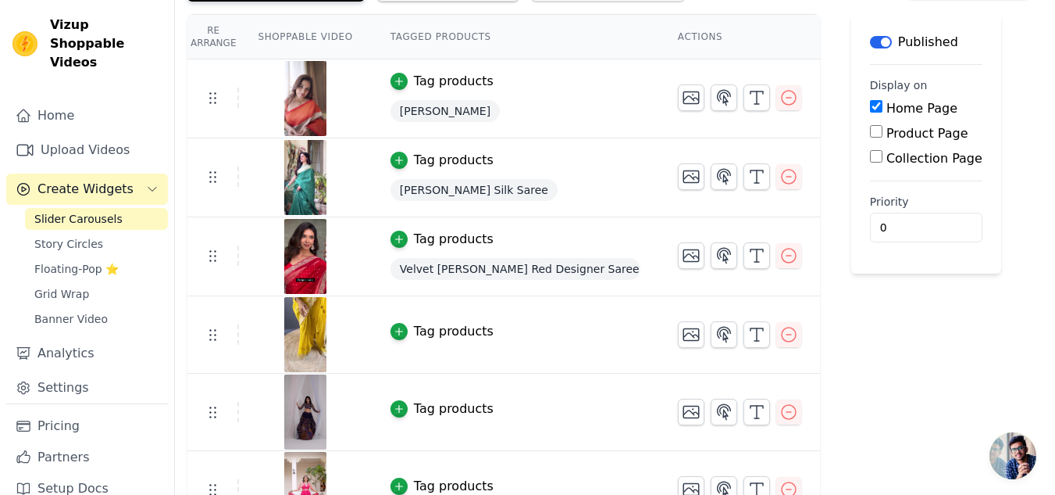
scroll to position [156, 0]
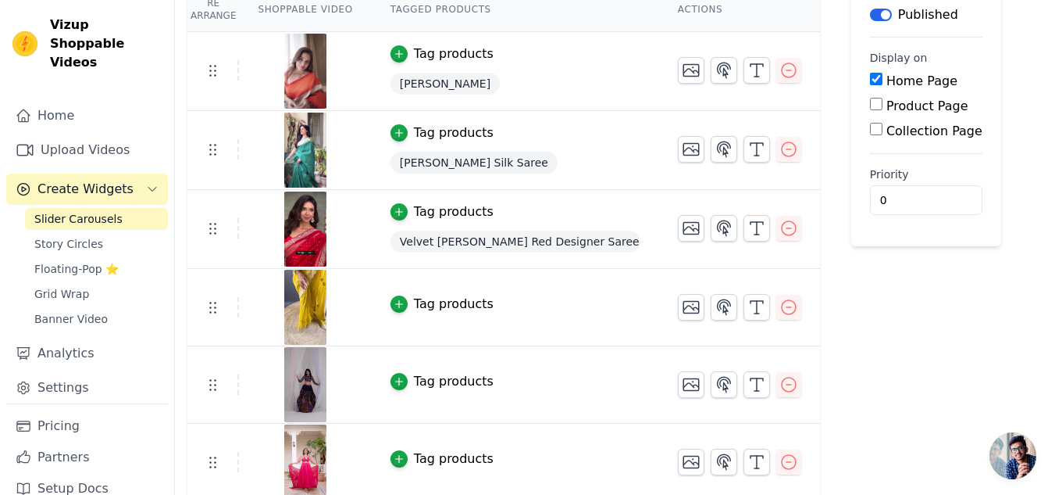
click at [431, 306] on div "Tag products" at bounding box center [454, 304] width 80 height 19
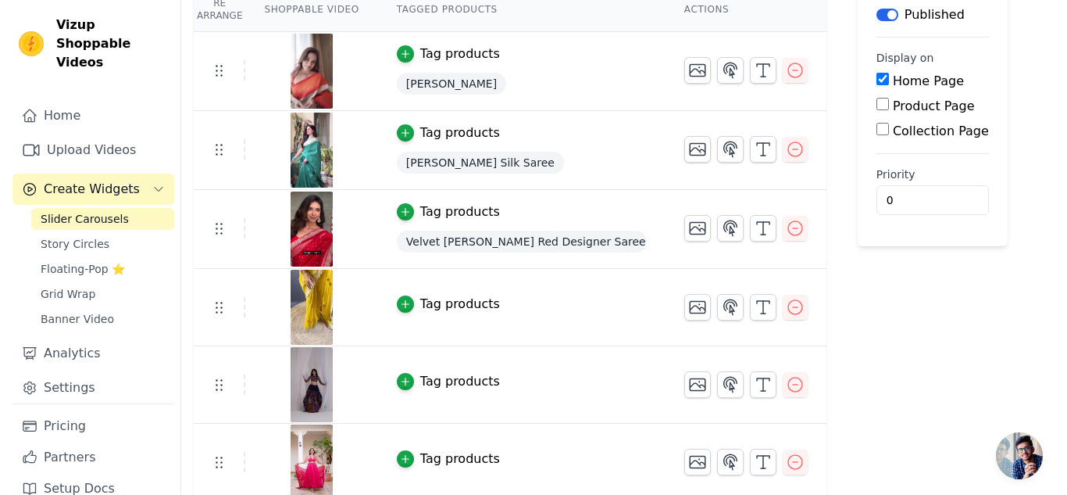
scroll to position [0, 0]
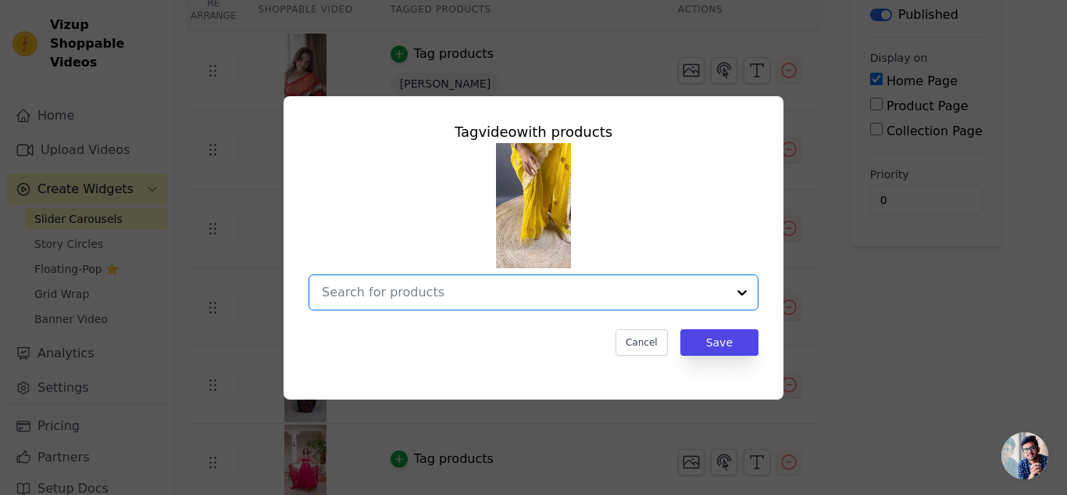
click at [439, 293] on input "text" at bounding box center [524, 292] width 405 height 19
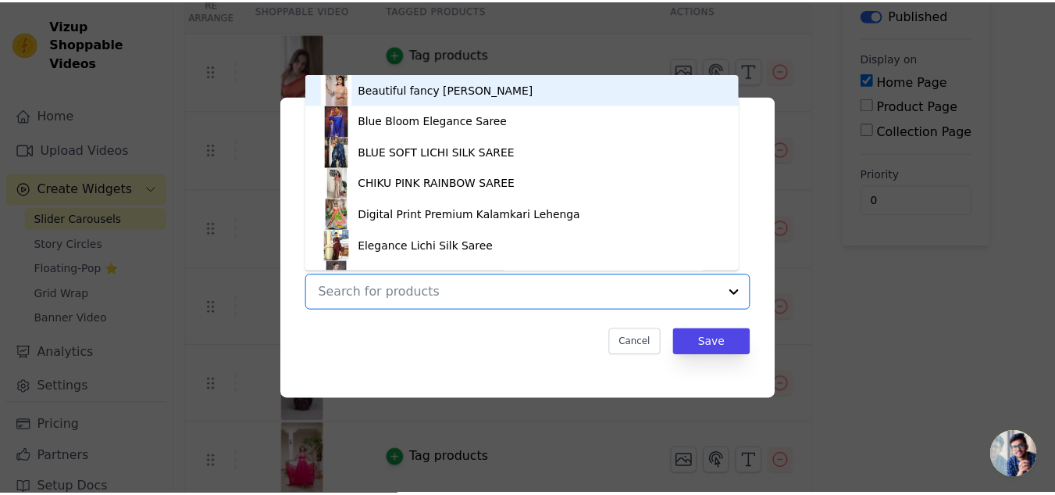
scroll to position [22, 0]
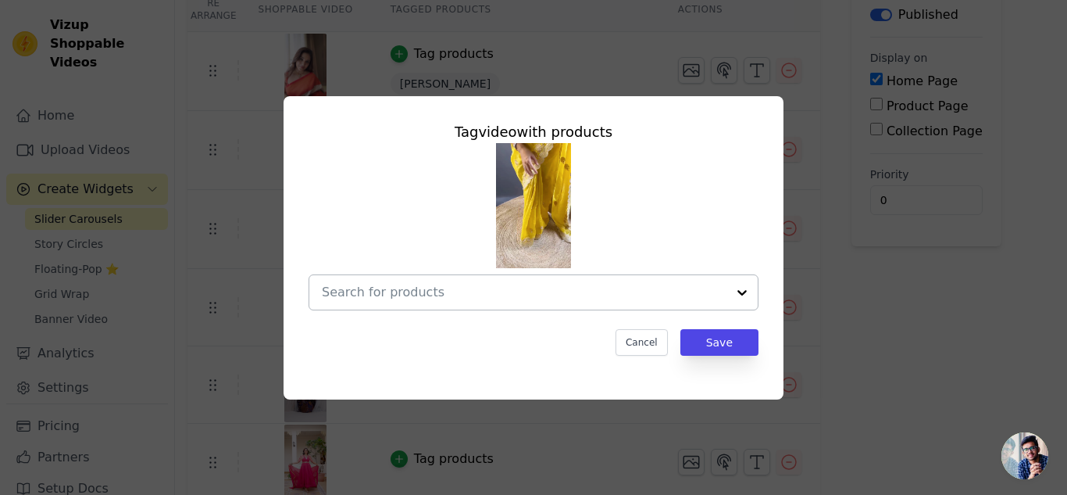
click at [402, 295] on input "text" at bounding box center [524, 292] width 405 height 19
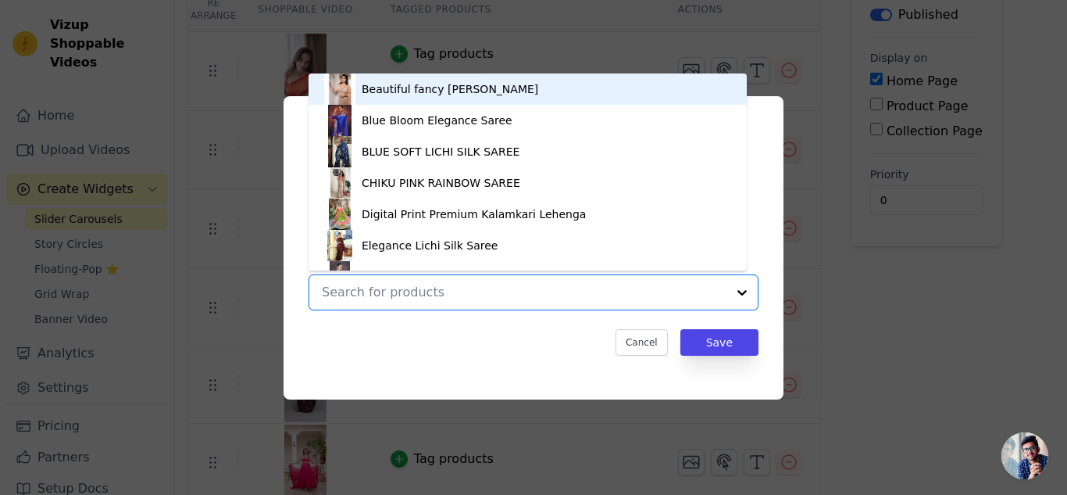
paste input "Women's"
type input "Women's"
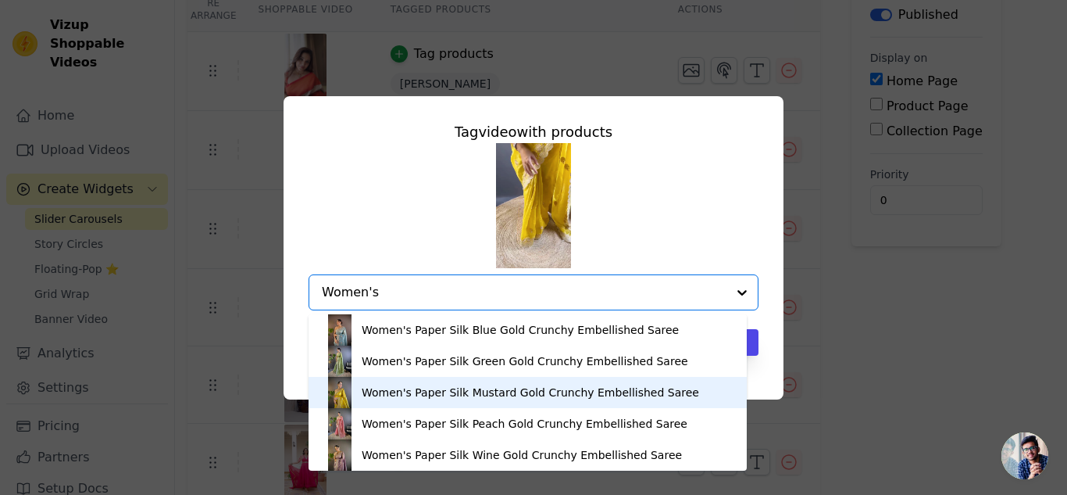
click at [430, 396] on div "Women's Paper Silk Mustard Gold Crunchy Embellished Saree" at bounding box center [530, 392] width 337 height 16
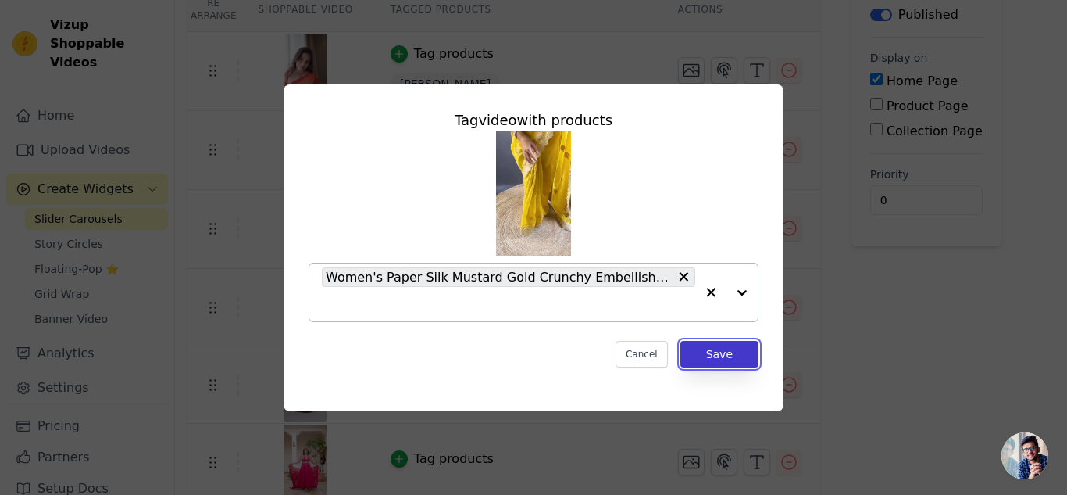
click at [712, 352] on button "Save" at bounding box center [719, 354] width 78 height 27
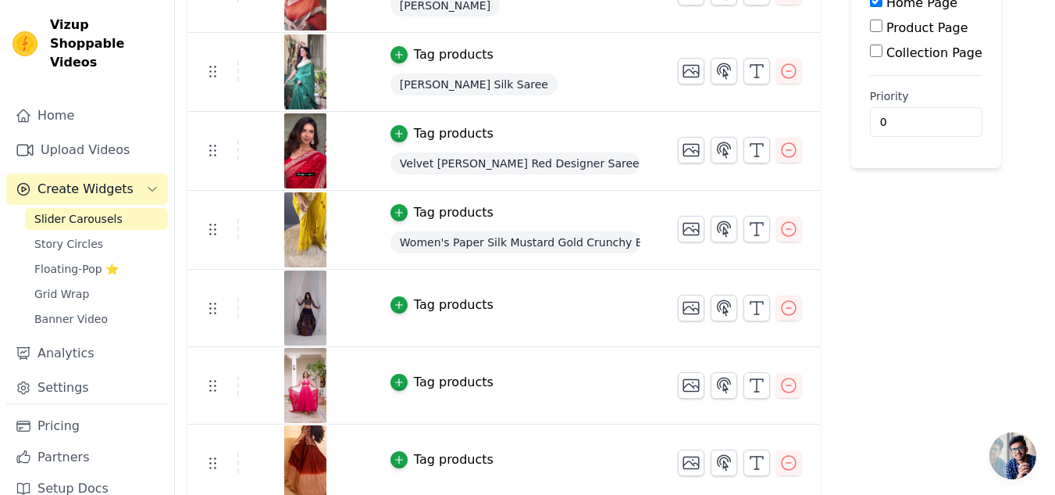
scroll to position [241, 0]
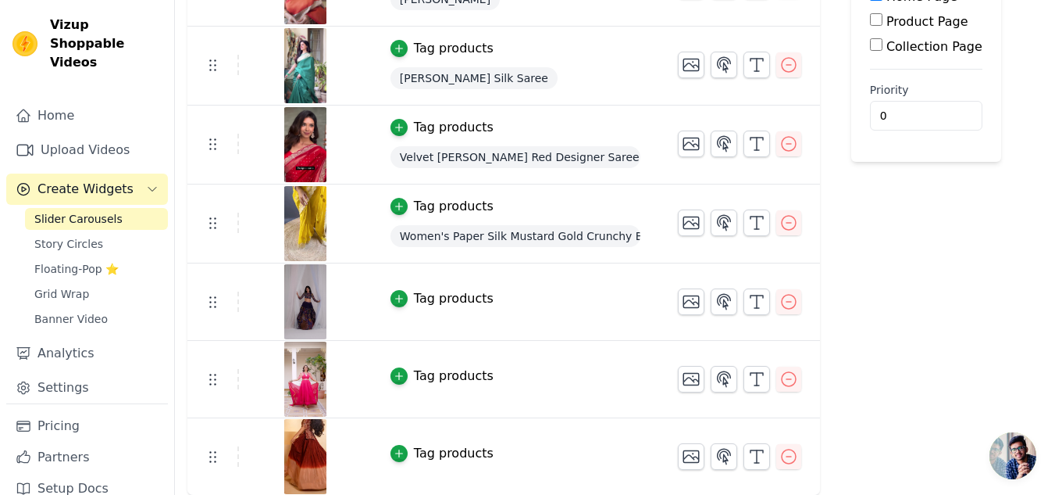
click at [446, 456] on div "Tag products" at bounding box center [454, 453] width 80 height 19
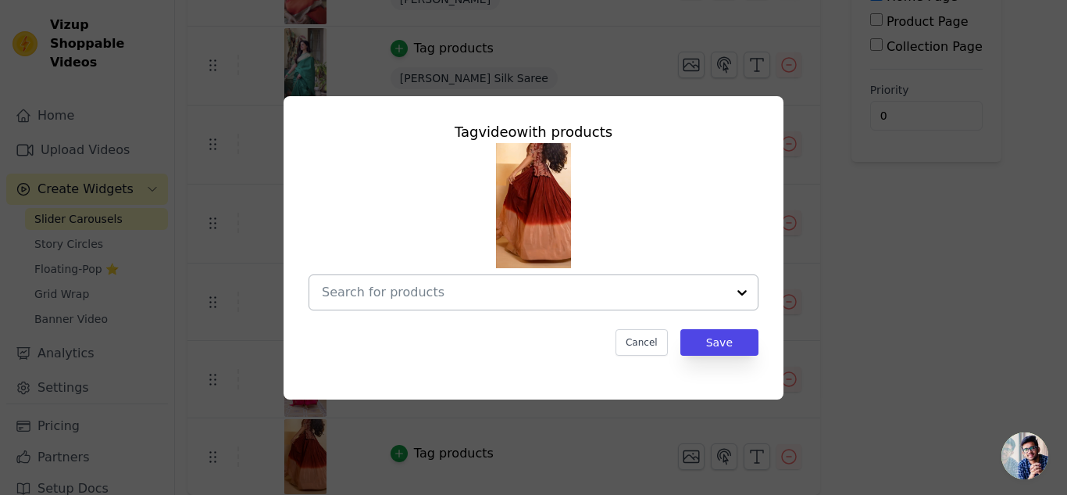
click at [449, 298] on input "text" at bounding box center [524, 292] width 405 height 19
click at [475, 301] on input "text" at bounding box center [524, 292] width 405 height 19
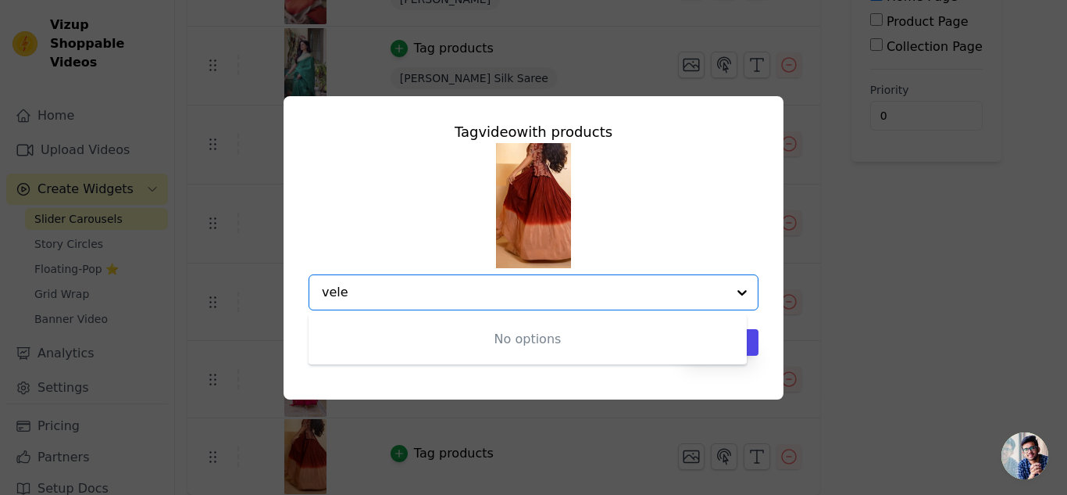
type input "vel"
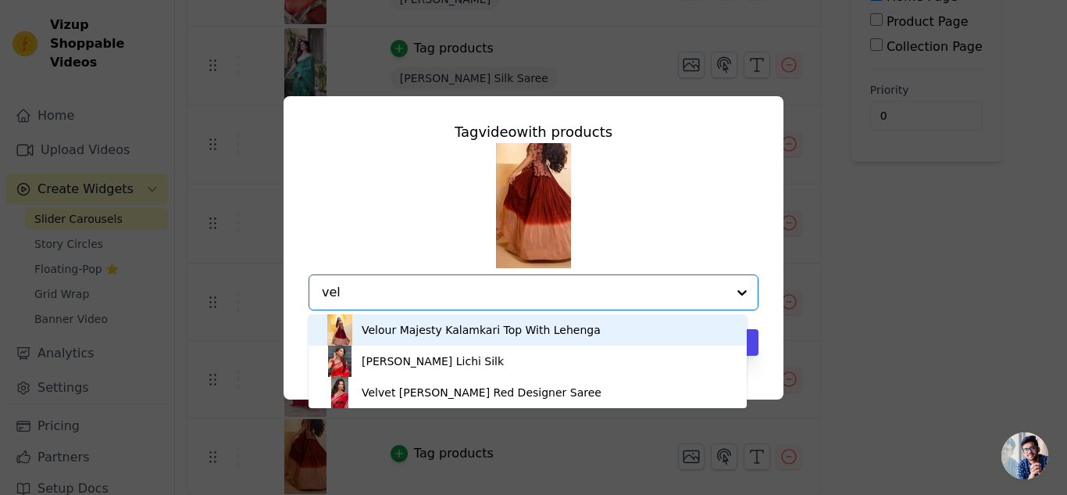
click at [478, 330] on div "Velour Majesty Kalamkari Top With Lehenga" at bounding box center [481, 330] width 239 height 16
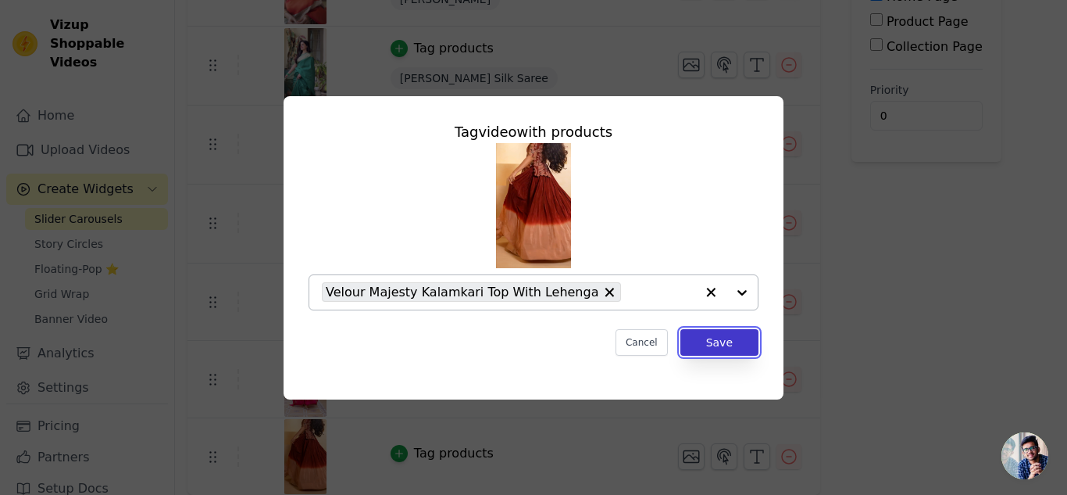
click at [705, 342] on button "Save" at bounding box center [719, 342] width 78 height 27
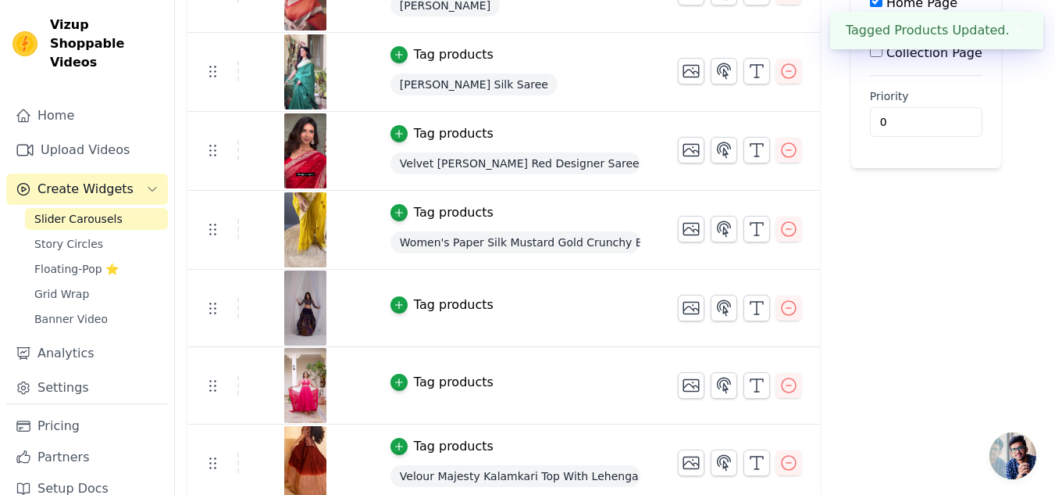
scroll to position [242, 0]
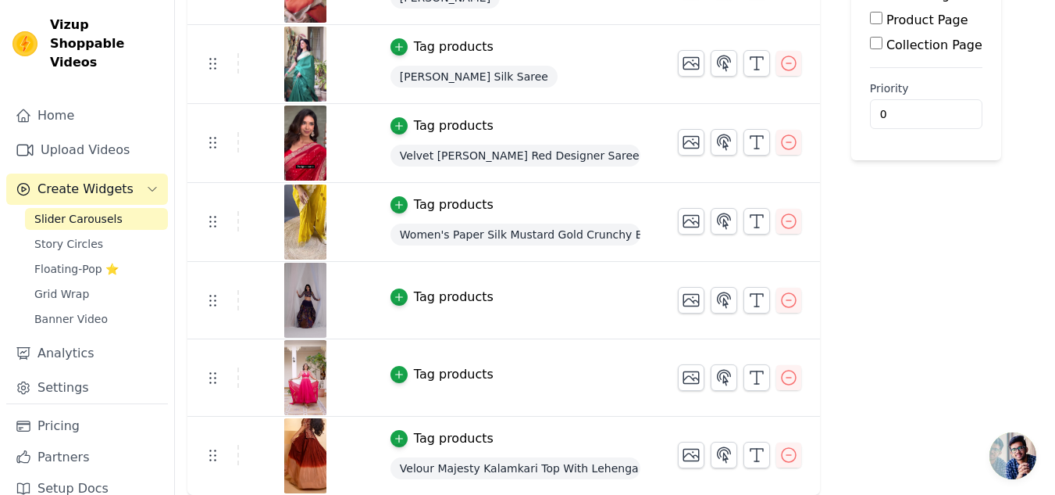
click at [468, 298] on div "Tag products" at bounding box center [454, 296] width 80 height 19
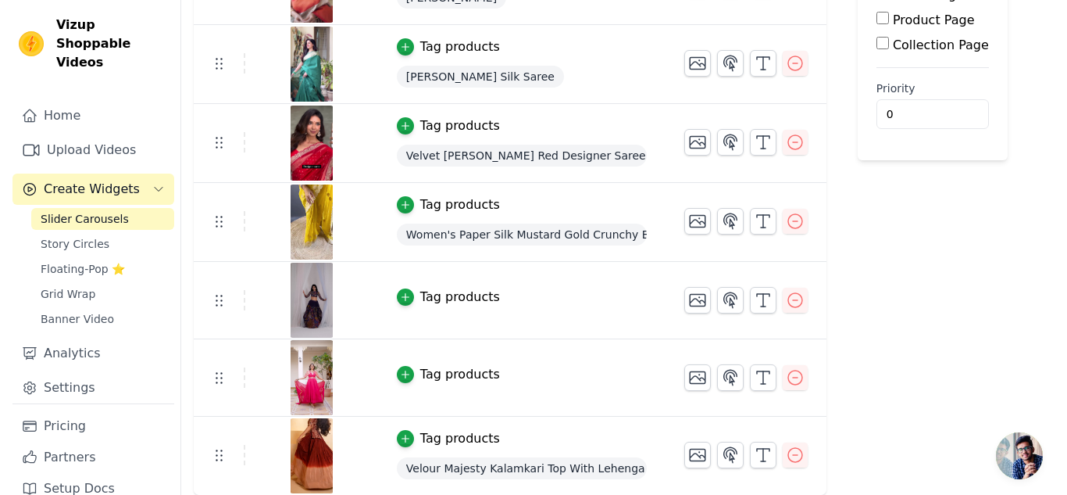
scroll to position [0, 0]
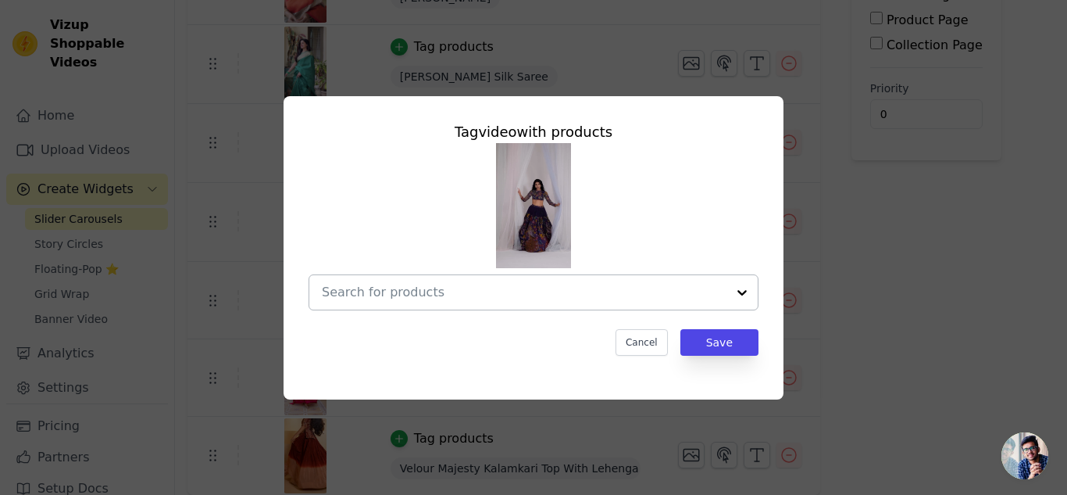
click at [476, 295] on input "text" at bounding box center [524, 292] width 405 height 19
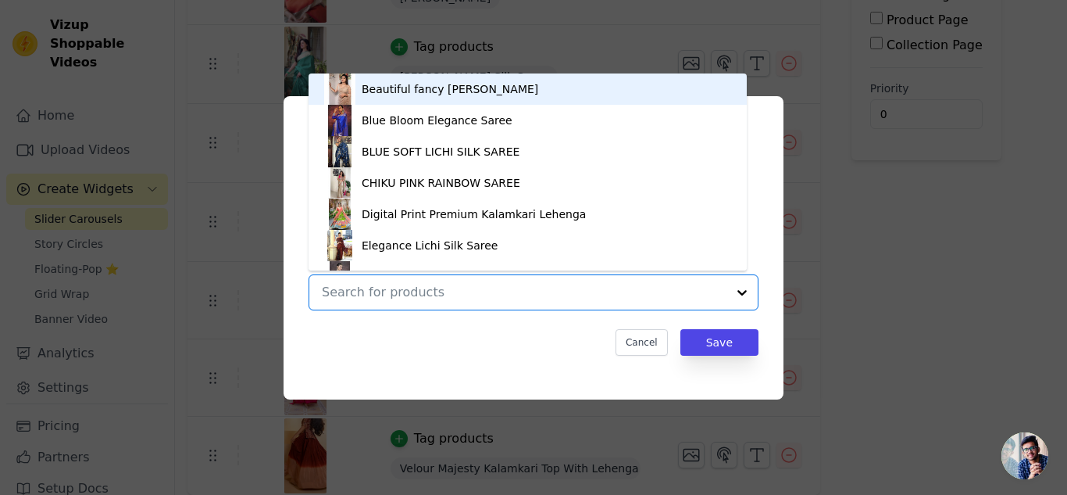
type input "e"
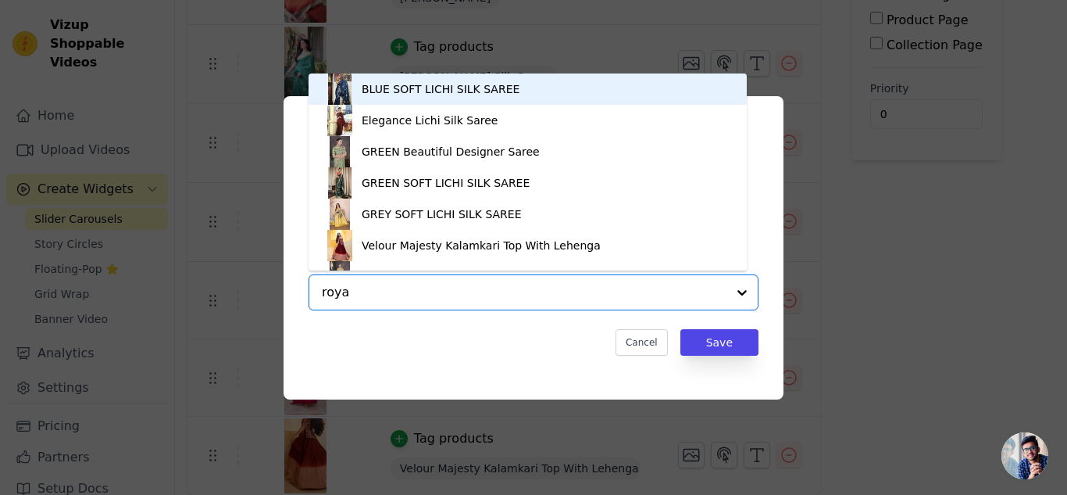
type input "royal"
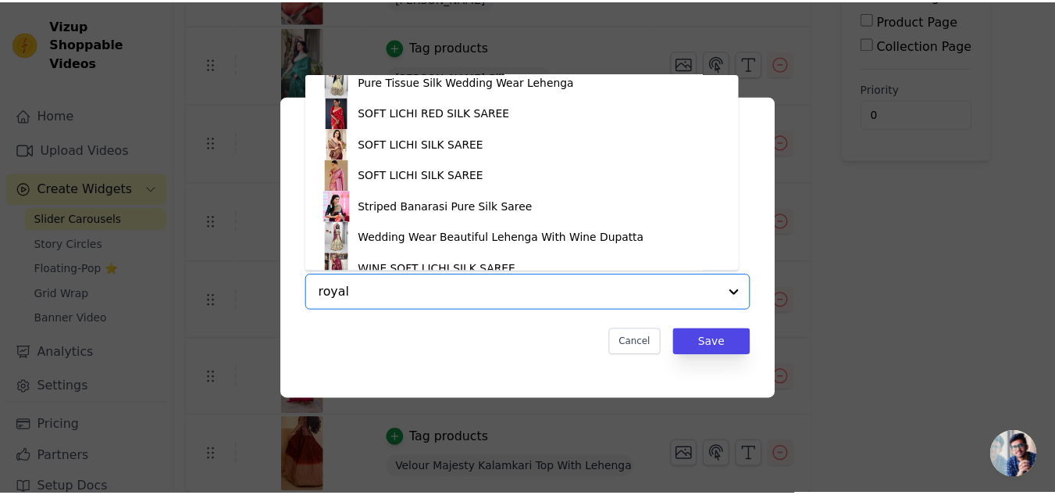
scroll to position [370, 0]
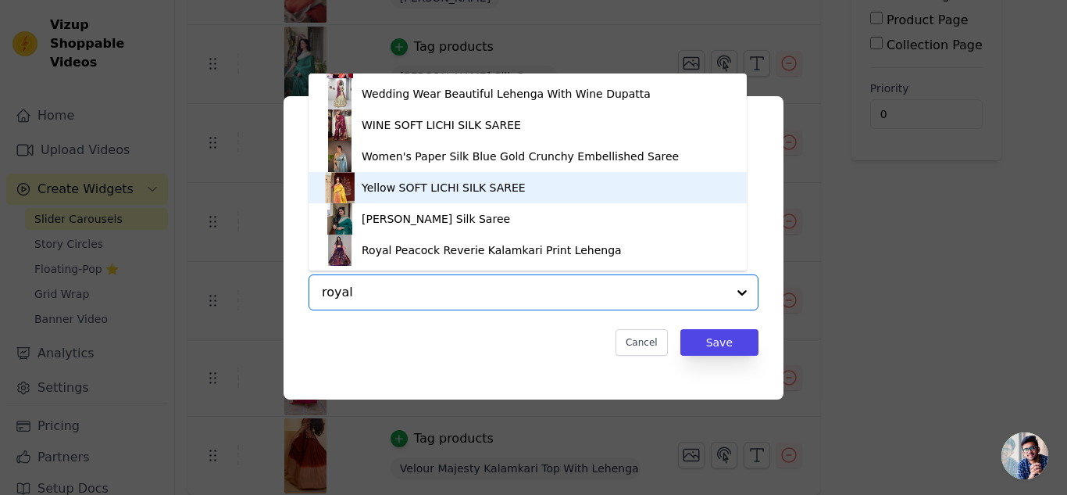
click at [480, 283] on input "royal" at bounding box center [524, 292] width 405 height 19
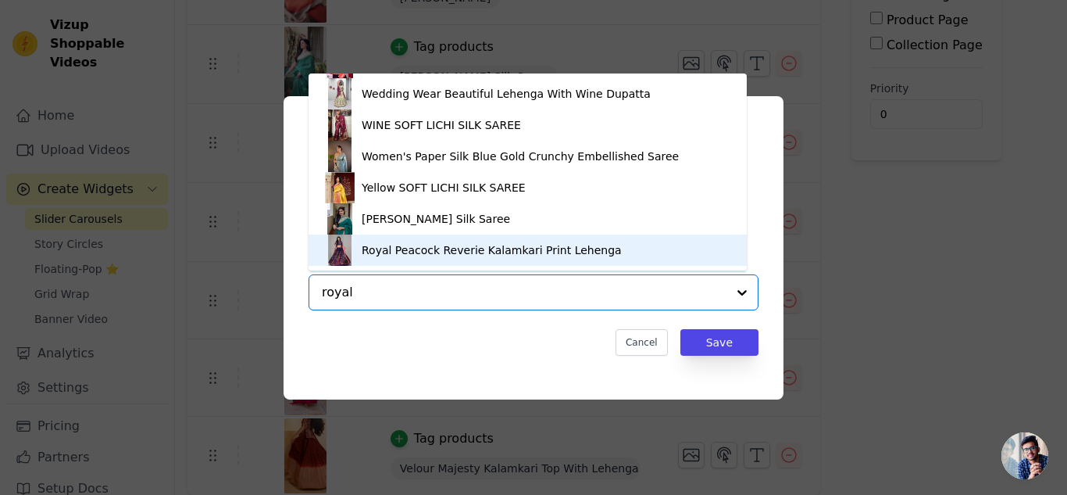
click at [477, 259] on div "Royal Peacock Reverie Kalamkari Print Lehenga" at bounding box center [527, 249] width 407 height 31
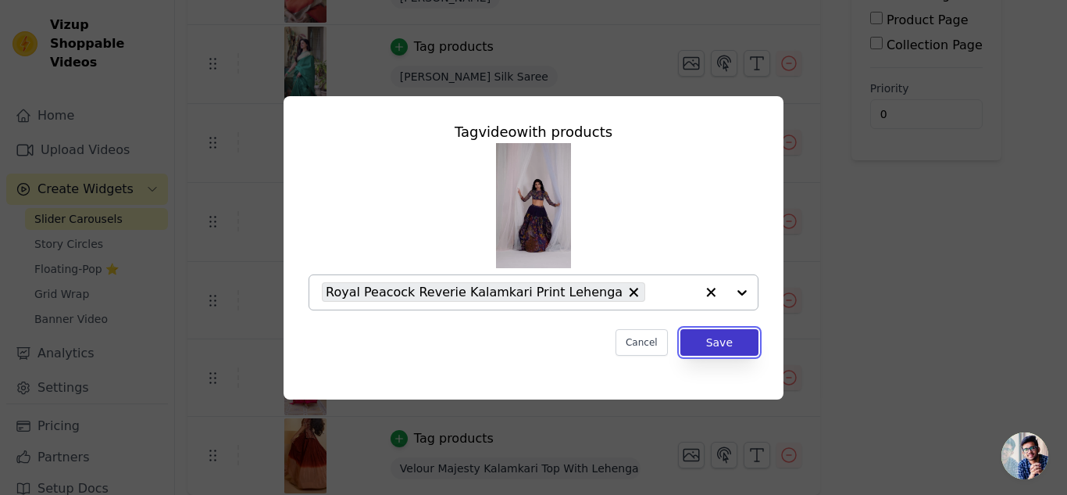
click at [723, 337] on button "Save" at bounding box center [719, 342] width 78 height 27
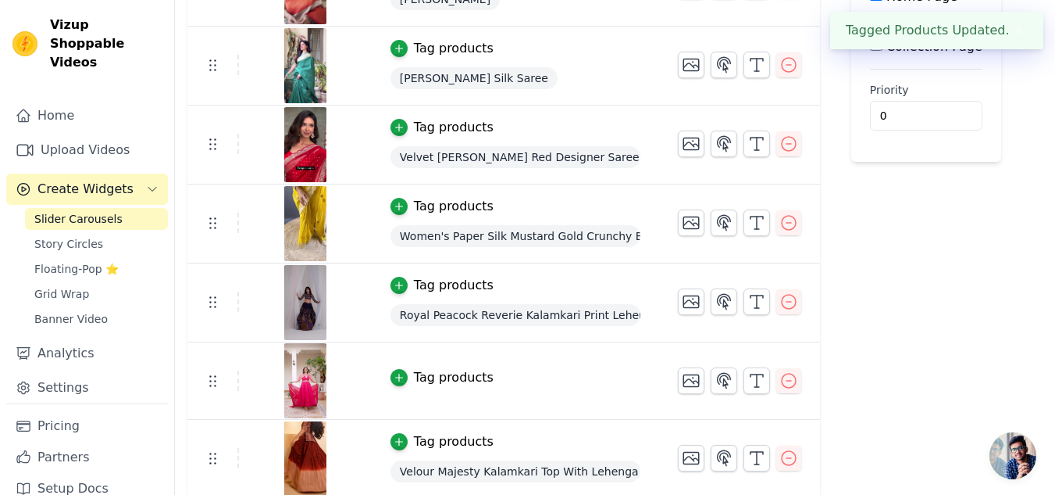
scroll to position [244, 0]
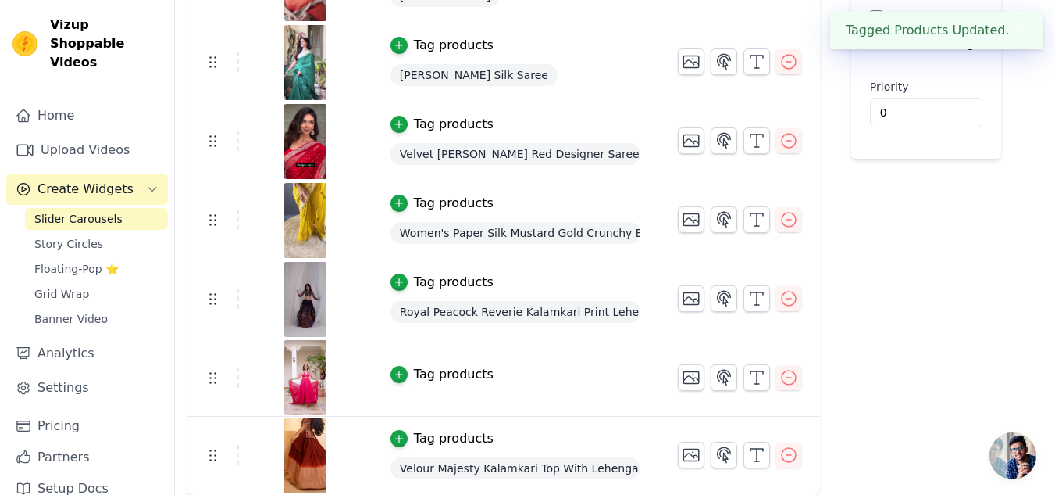
click at [422, 377] on div "Tag products" at bounding box center [454, 374] width 80 height 19
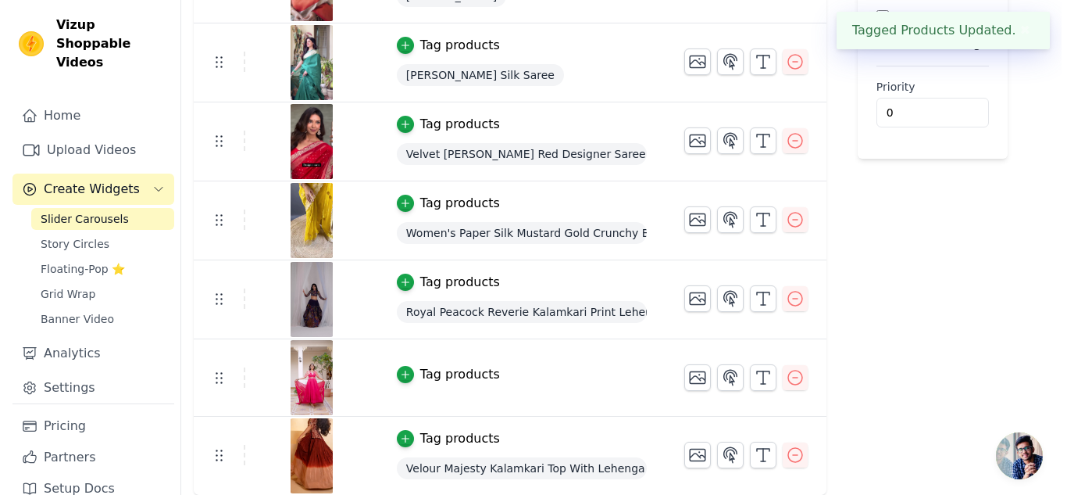
scroll to position [0, 0]
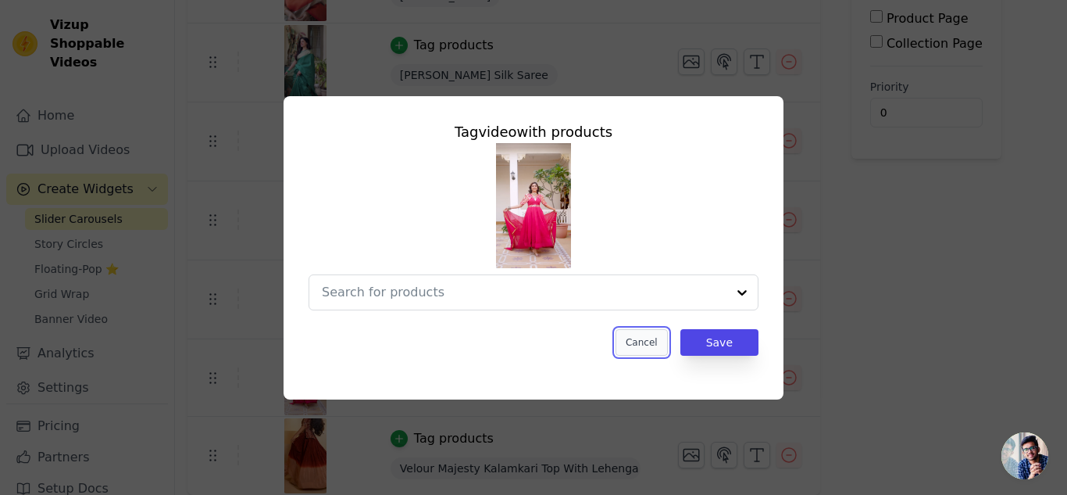
click at [645, 350] on button "Cancel" at bounding box center [642, 342] width 52 height 27
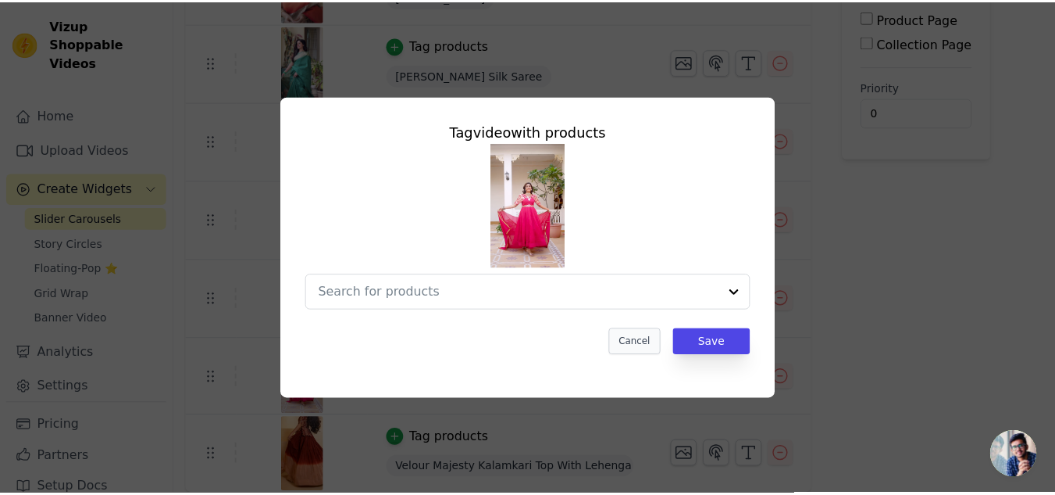
scroll to position [244, 0]
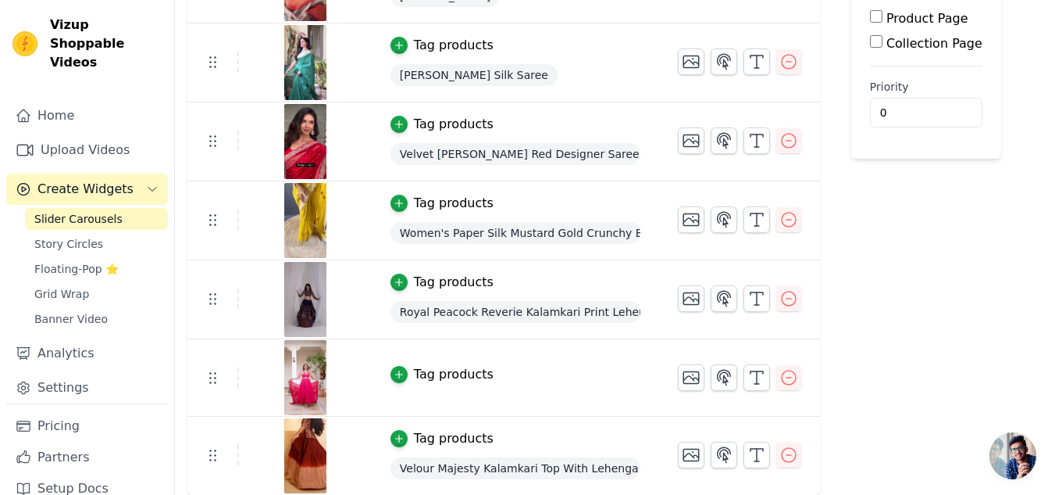
click at [437, 369] on div "Tag products" at bounding box center [454, 374] width 80 height 19
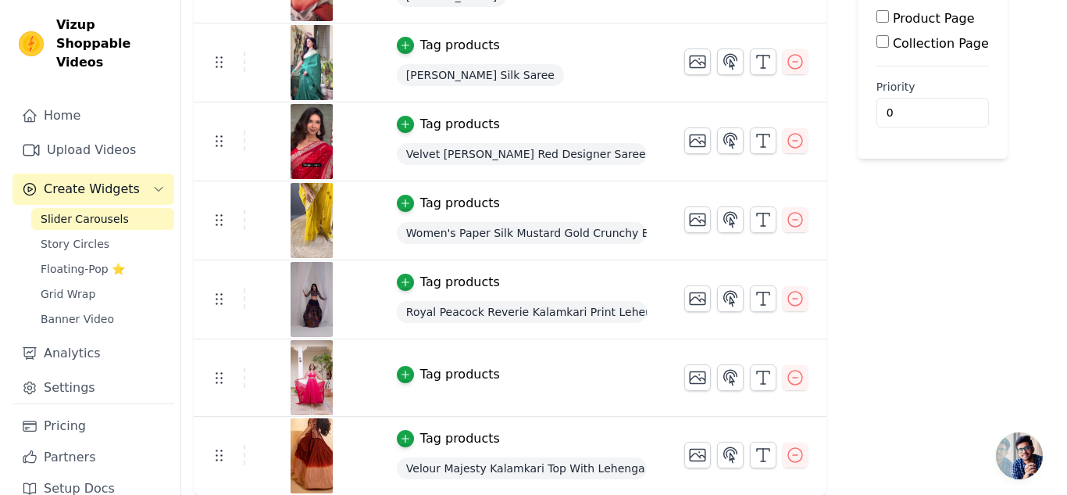
scroll to position [0, 0]
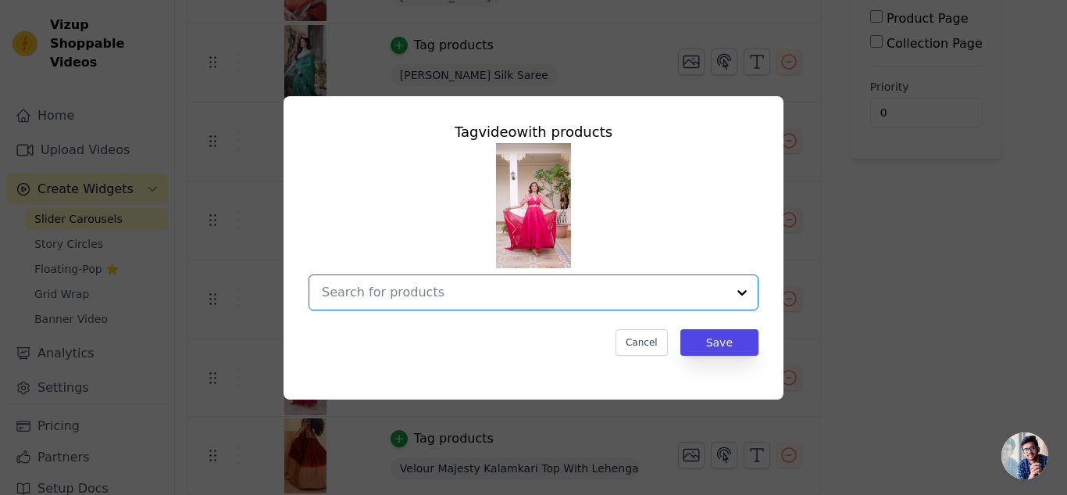
click at [466, 293] on input "text" at bounding box center [524, 292] width 405 height 19
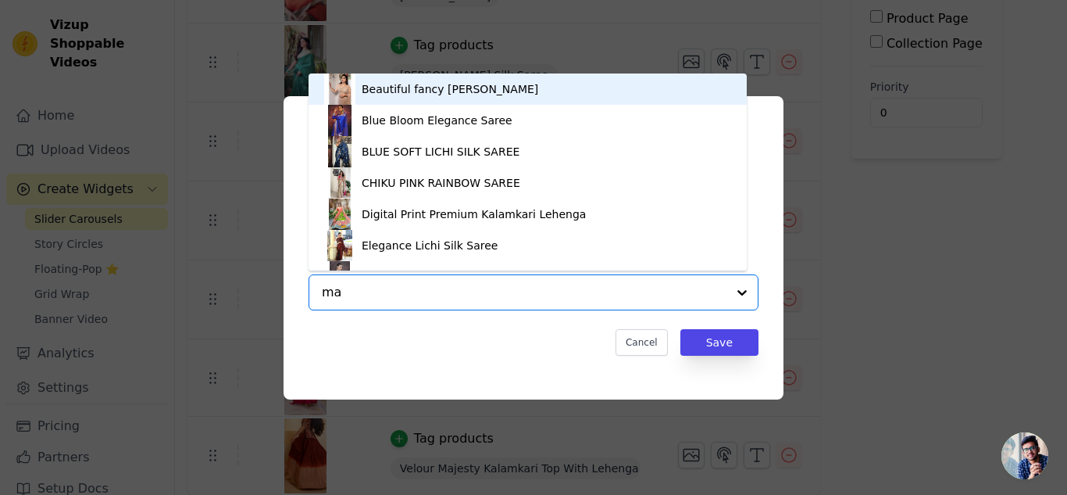
type input "maj"
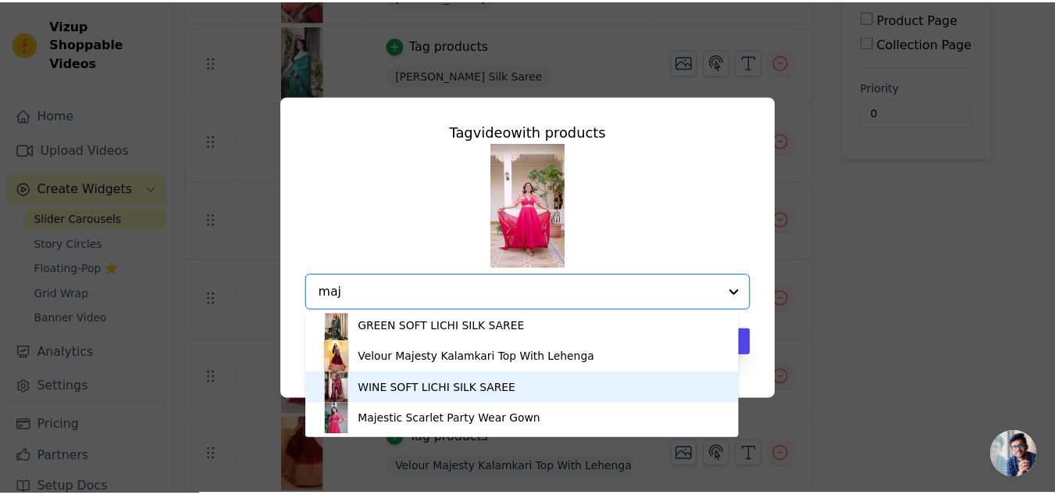
scroll to position [5, 0]
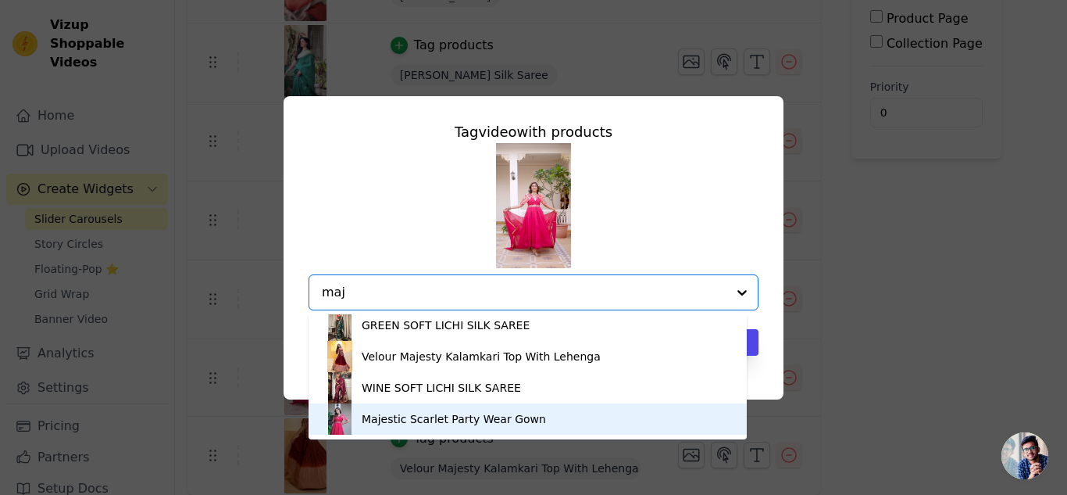
click at [445, 420] on div "Majestic Scarlet Party Wear Gown" at bounding box center [454, 419] width 184 height 16
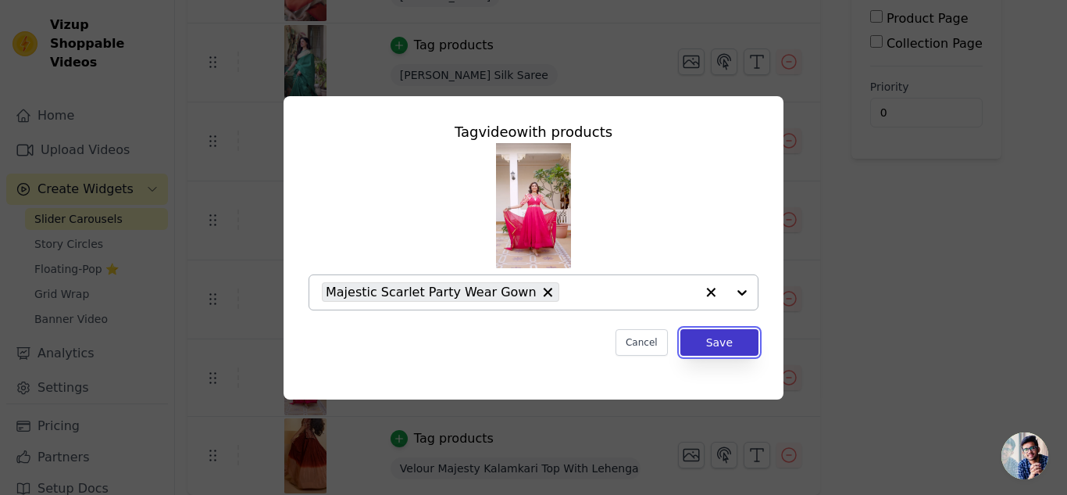
click at [716, 345] on button "Save" at bounding box center [719, 342] width 78 height 27
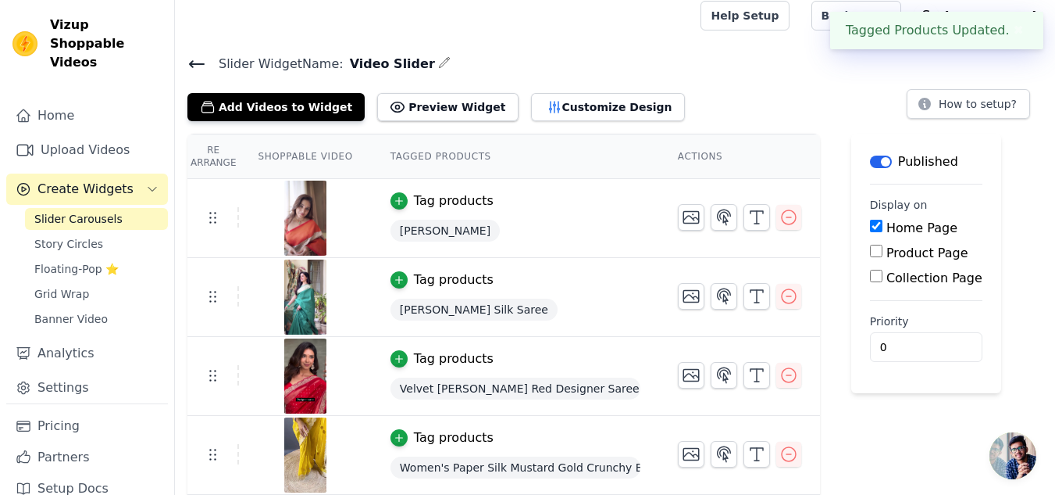
scroll to position [0, 0]
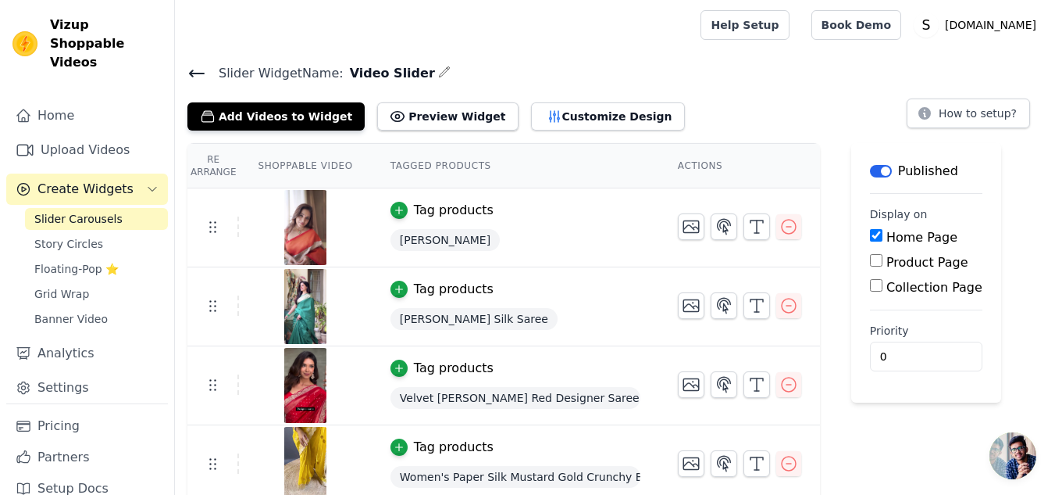
click at [682, 48] on div at bounding box center [434, 25] width 495 height 50
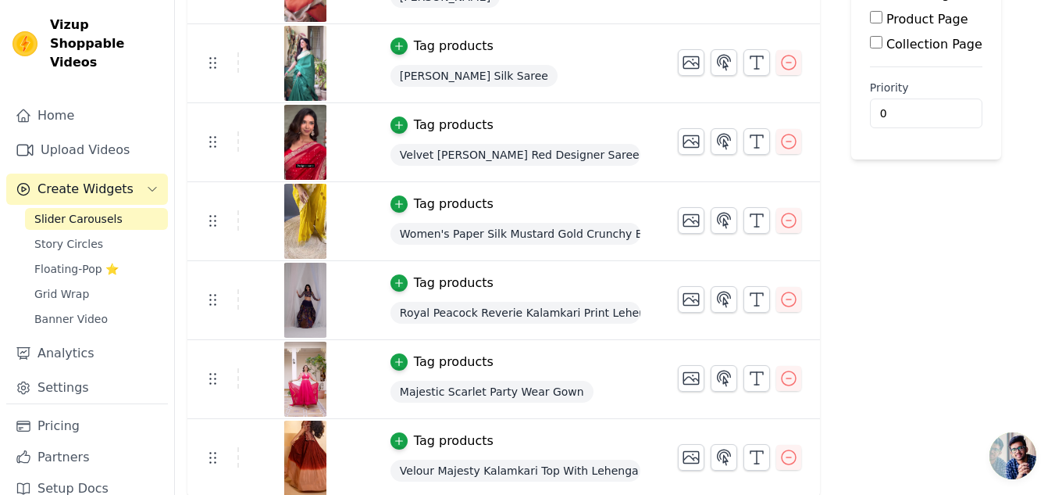
scroll to position [245, 0]
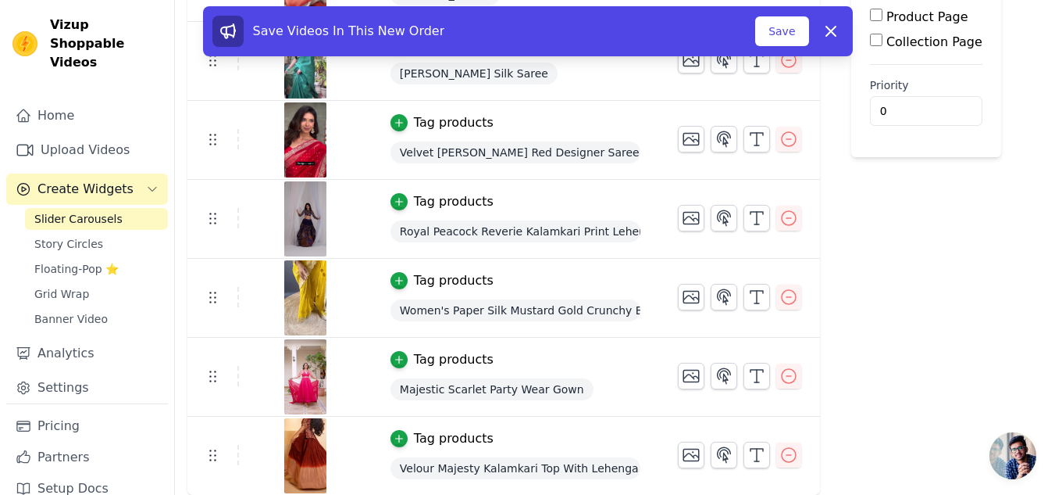
click at [208, 206] on tbody "Tag products Saanvi Blossom Saree Tag products [PERSON_NAME] Silk Saree Tag pro…" at bounding box center [503, 219] width 633 height 552
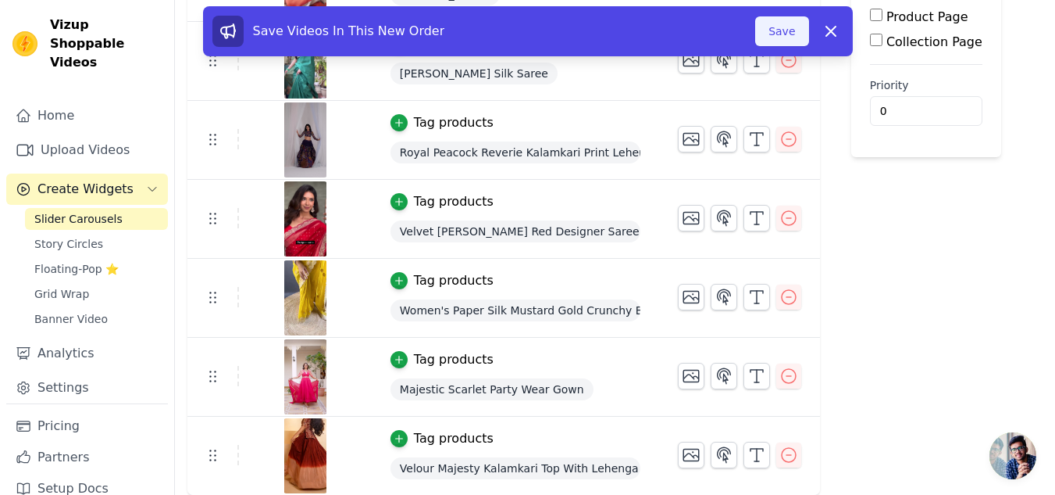
click at [788, 32] on button "Save" at bounding box center [781, 31] width 53 height 30
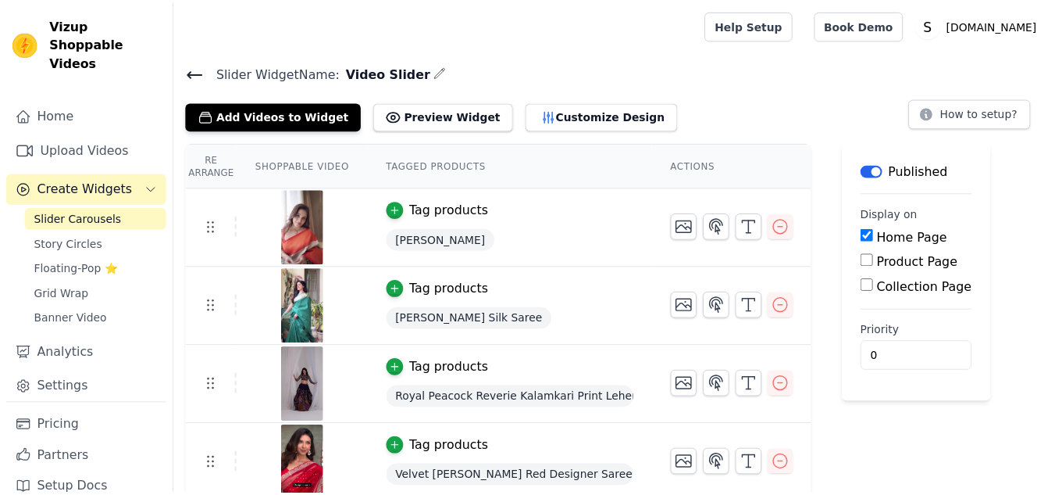
scroll to position [245, 0]
